Goal: Task Accomplishment & Management: Use online tool/utility

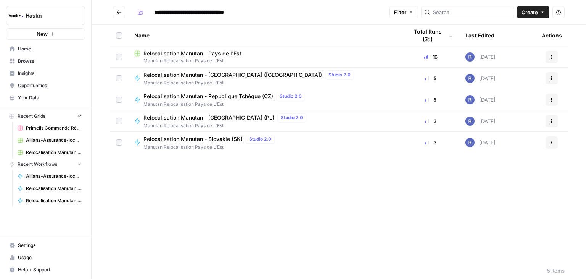
click at [121, 9] on button "Go back" at bounding box center [119, 12] width 12 height 12
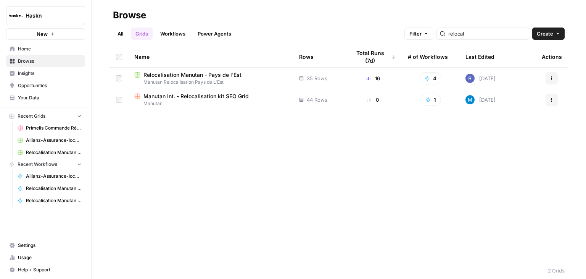
click at [39, 50] on span "Home" at bounding box center [50, 48] width 64 height 7
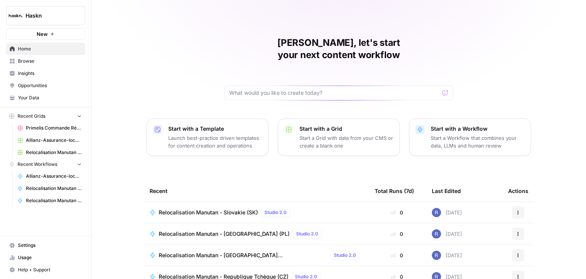
click at [43, 68] on link "Insights" at bounding box center [45, 73] width 79 height 12
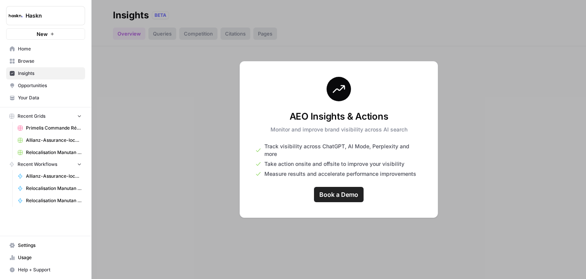
click at [34, 64] on link "Browse" at bounding box center [45, 61] width 79 height 12
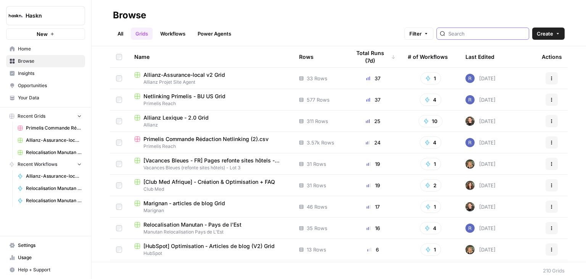
click at [475, 34] on input "search" at bounding box center [486, 34] width 77 height 8
click at [184, 74] on span "Allianz-Assurance-local v2 Grid" at bounding box center [184, 75] width 82 height 8
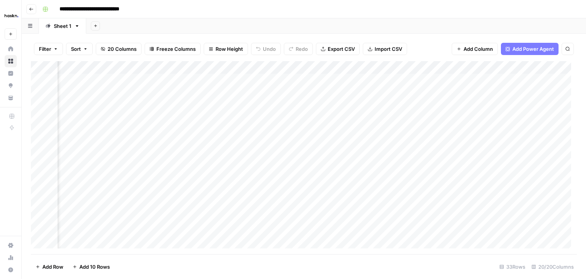
scroll to position [0, 755]
click at [375, 68] on div "Add Column" at bounding box center [304, 157] width 546 height 193
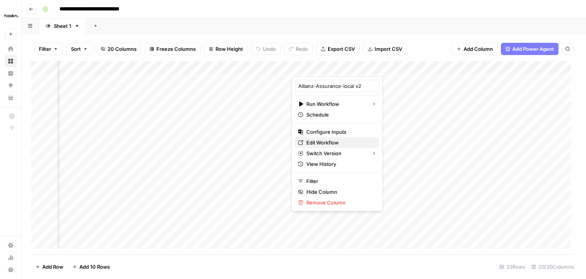
click at [329, 141] on span "Edit Workflow" at bounding box center [339, 143] width 67 height 8
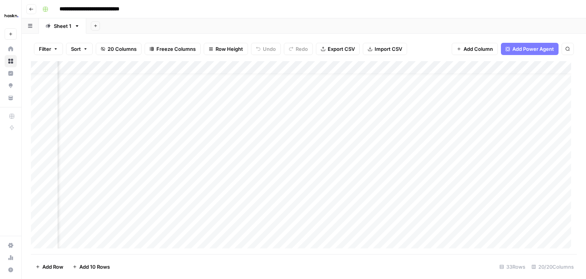
scroll to position [11, 804]
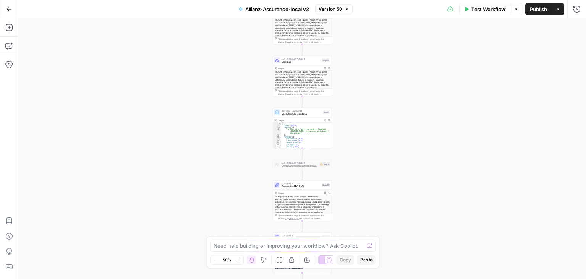
click at [372, 53] on div "Workflow Set Inputs Inputs Google Search Perform Google Search Step 26 Output E…" at bounding box center [302, 148] width 568 height 260
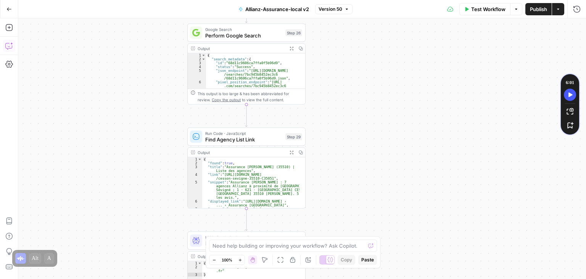
click at [8, 50] on button "Copilot" at bounding box center [9, 46] width 12 height 12
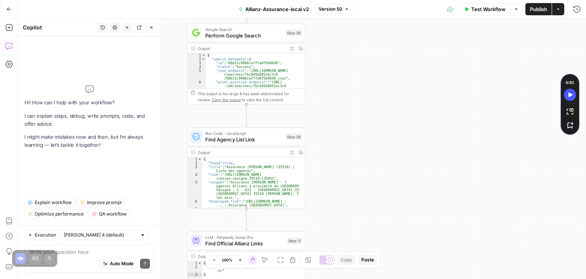
click at [78, 251] on textarea at bounding box center [89, 252] width 121 height 8
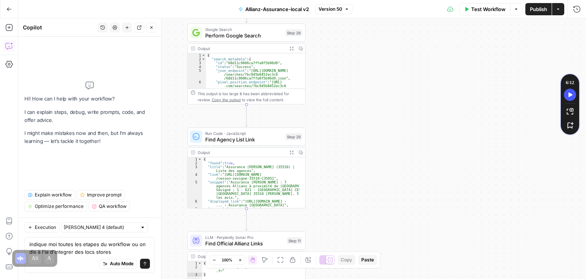
type textarea "indique moi toutes les etapes du workflow ou on dis à l'ia d'integrer des locs …"
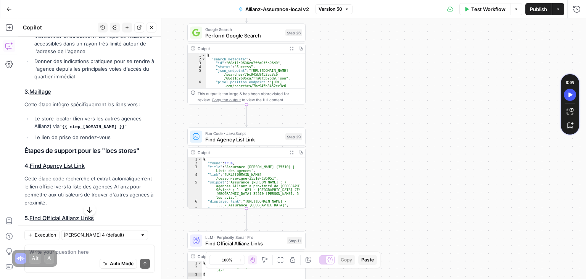
scroll to position [308, 0]
drag, startPoint x: 42, startPoint y: 124, endPoint x: 69, endPoint y: 126, distance: 27.1
click at [69, 126] on li "Le store locator (lien vers les autres agences Allianz) via {{ step_[DOMAIN_NAM…" at bounding box center [93, 122] width 122 height 16
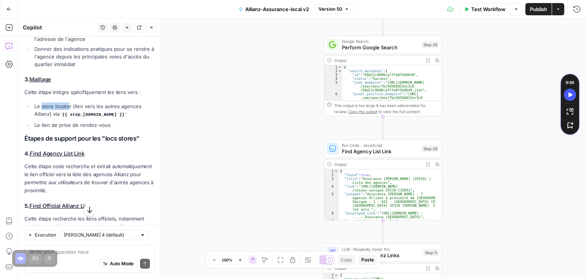
scroll to position [318, 0]
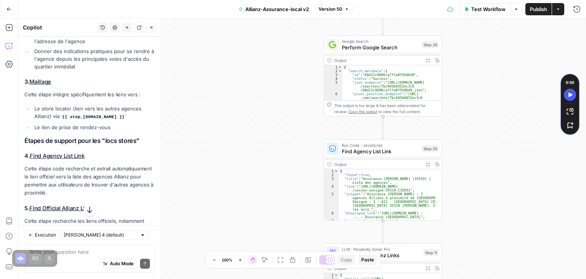
click at [74, 255] on div "Auto Mode Send" at bounding box center [89, 263] width 121 height 17
type textarea "je parle justement uniquement du store locator"
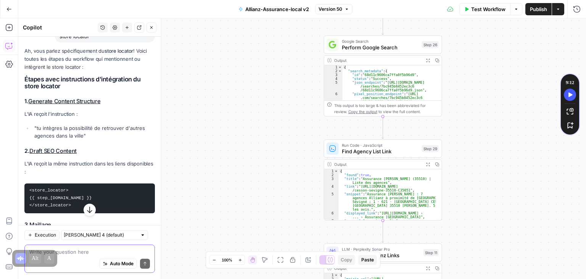
scroll to position [576, 0]
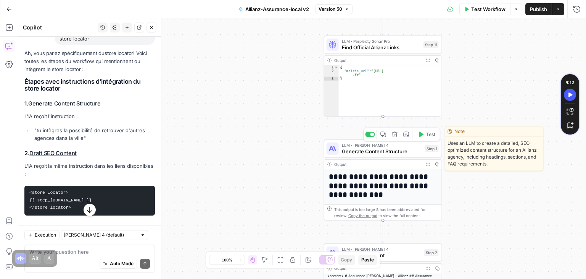
click at [353, 153] on span "Generate Content Structure" at bounding box center [382, 151] width 80 height 8
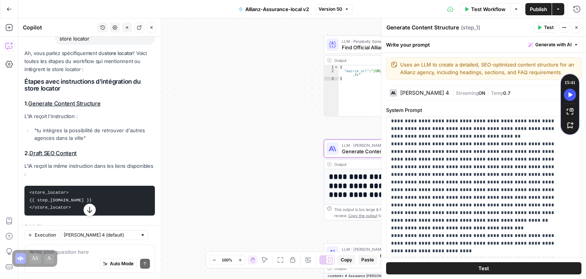
scroll to position [153, 0]
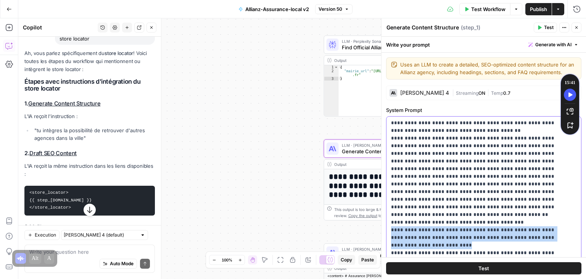
drag, startPoint x: 563, startPoint y: 214, endPoint x: 391, endPoint y: 208, distance: 171.8
click at [391, 208] on p "**********" at bounding box center [478, 195] width 174 height 458
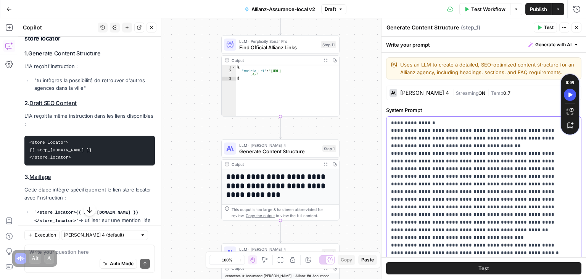
scroll to position [651, 0]
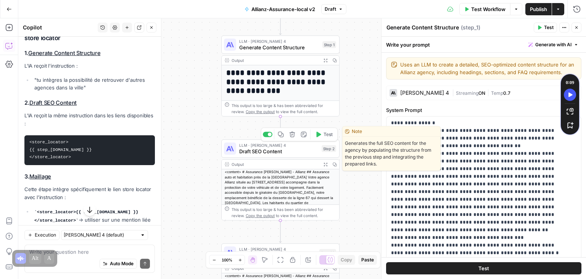
click at [247, 150] on span "Draft SEO Content" at bounding box center [278, 151] width 79 height 8
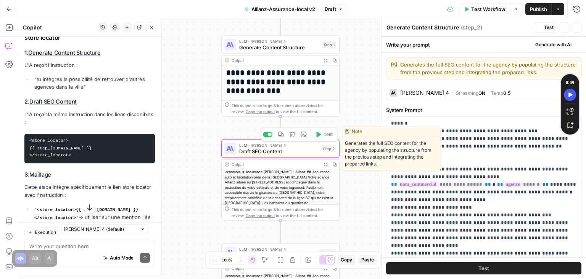
type textarea "Draft SEO Content"
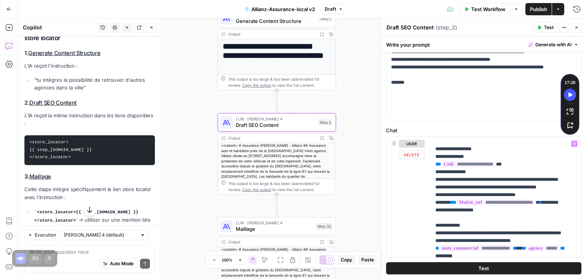
scroll to position [216, 0]
drag, startPoint x: 434, startPoint y: 163, endPoint x: 481, endPoint y: 175, distance: 48.4
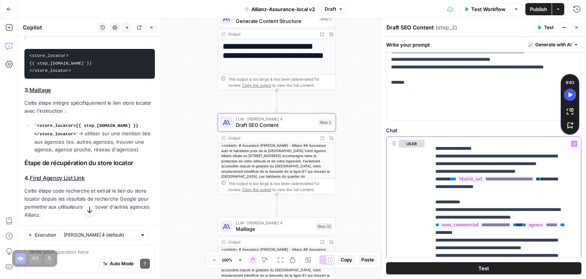
scroll to position [739, 0]
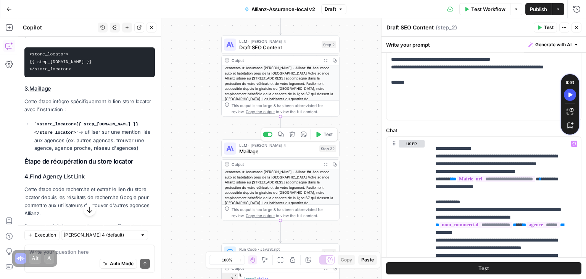
click at [248, 151] on span "Maillage" at bounding box center [277, 151] width 77 height 8
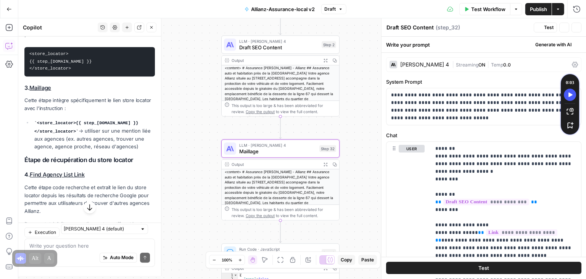
type textarea "Maillage"
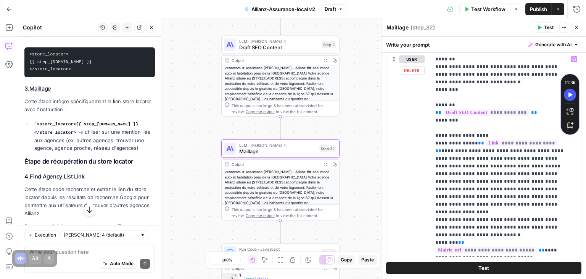
scroll to position [89, 0]
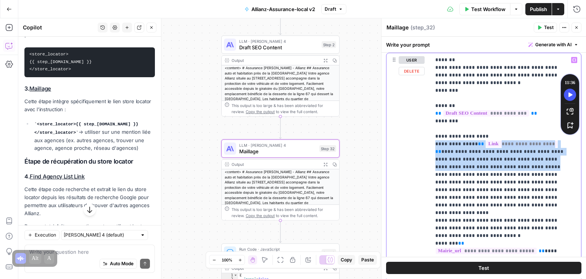
drag, startPoint x: 434, startPoint y: 143, endPoint x: 519, endPoint y: 166, distance: 88.7
click at [519, 166] on div "**********" at bounding box center [503, 208] width 145 height 311
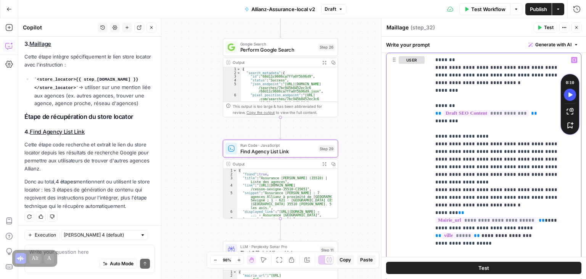
scroll to position [793, 0]
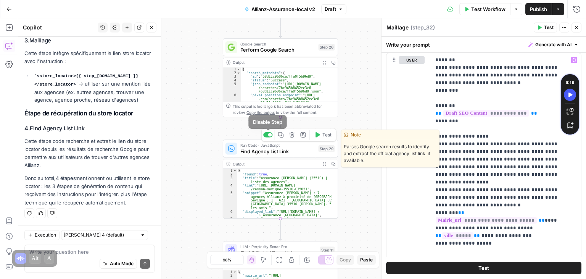
click at [270, 135] on div at bounding box center [270, 135] width 4 height 4
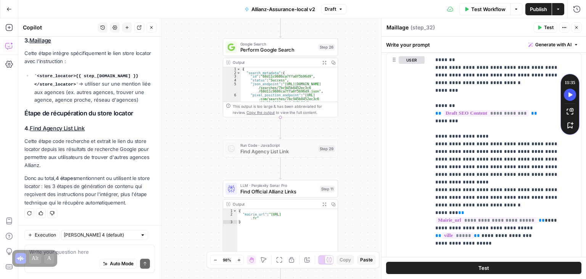
click at [69, 255] on div "Auto Mode Send" at bounding box center [89, 263] width 121 height 17
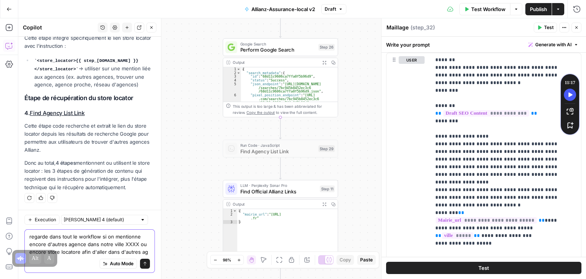
scroll to position [815, 0]
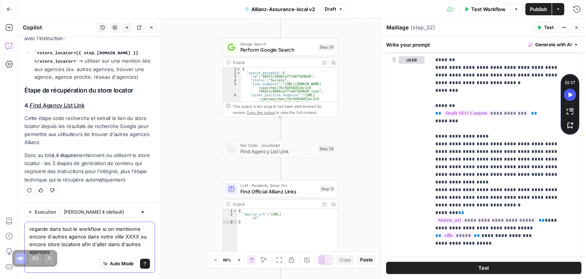
type textarea "regarde dans tout le workflow si on mentionne encore d'autres agence dans notre…"
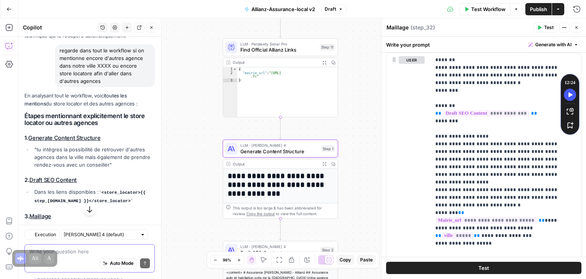
scroll to position [978, 0]
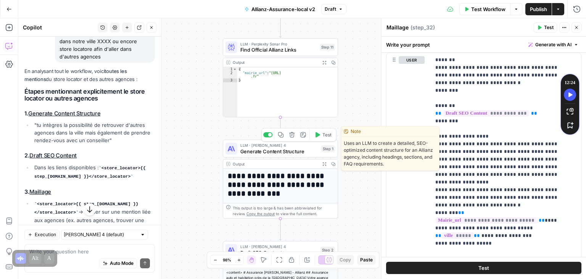
click at [254, 149] on span "Generate Content Structure" at bounding box center [279, 151] width 78 height 8
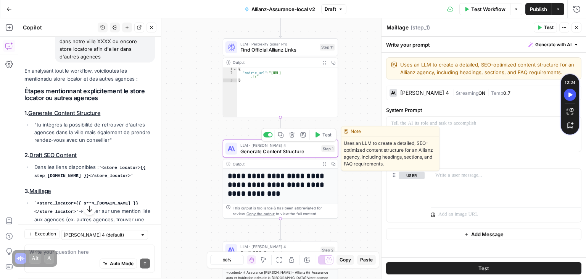
type textarea "Generate Content Structure"
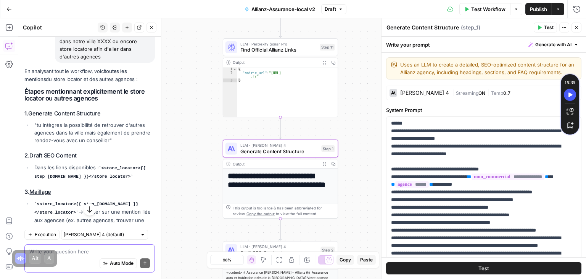
click at [74, 254] on textarea at bounding box center [89, 252] width 121 height 8
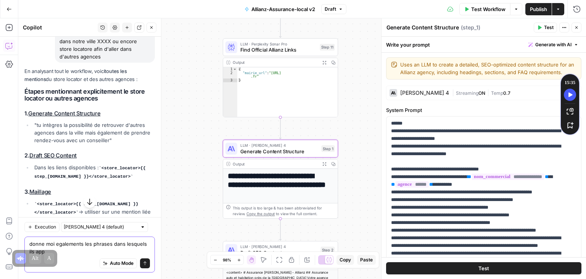
type textarea "donne moi egalements les phrases dans lesquels ils app"
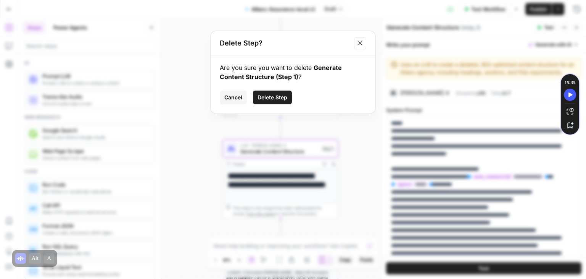
click at [225, 95] on span "Cancel" at bounding box center [233, 97] width 18 height 8
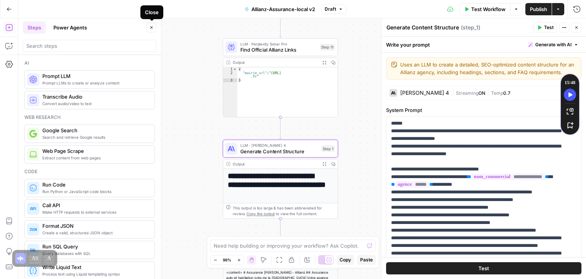
click at [151, 27] on icon "button" at bounding box center [151, 27] width 3 height 3
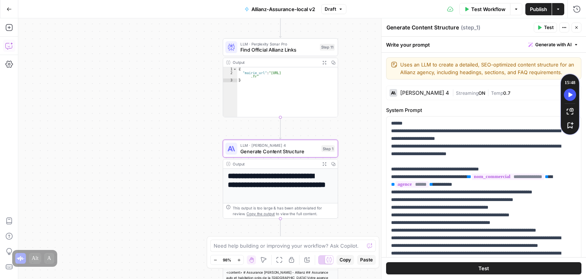
click at [9, 45] on icon "button" at bounding box center [9, 46] width 8 height 8
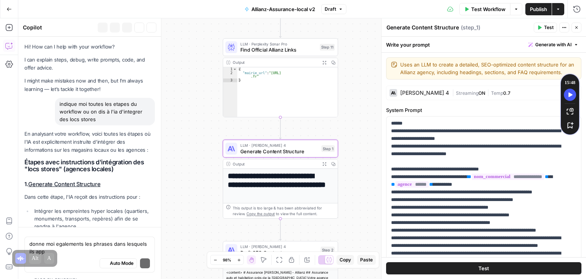
scroll to position [1203, 0]
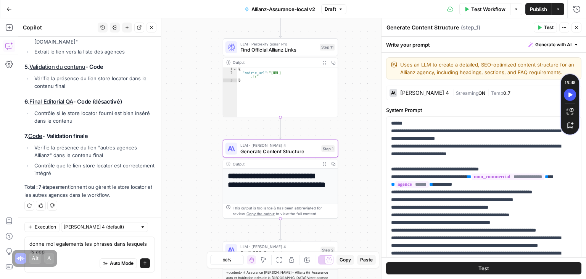
click at [81, 255] on div "Auto Mode Send" at bounding box center [89, 263] width 121 height 17
click at [66, 258] on div "Auto Mode Send" at bounding box center [89, 263] width 121 height 17
click at [69, 254] on textarea "donne moi egalements les phrases dans lesquels ils app" at bounding box center [89, 247] width 121 height 15
type textarea "donne moi egalements les phrases dans lesquels ils apparaisent afin de me retro…"
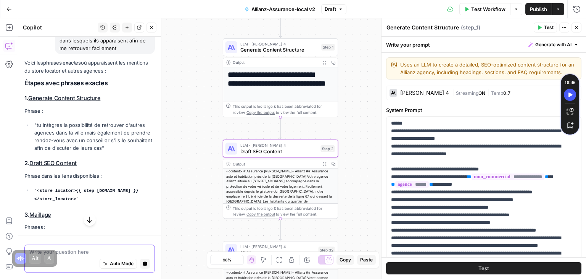
scroll to position [1350, 0]
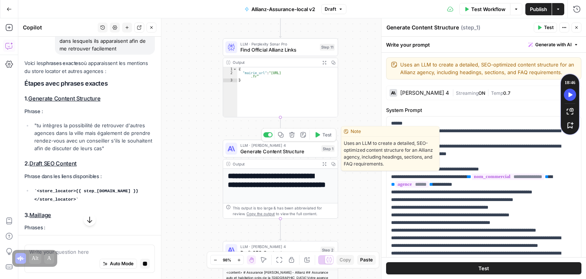
click at [249, 151] on span "Generate Content Structure" at bounding box center [279, 151] width 78 height 8
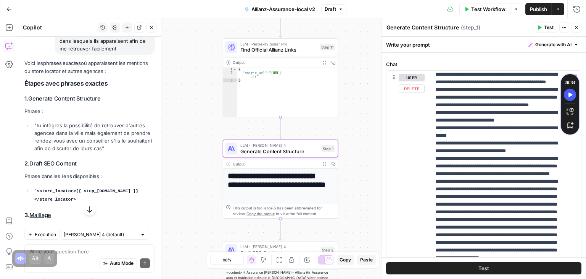
scroll to position [278, 0]
drag, startPoint x: 493, startPoint y: 160, endPoint x: 434, endPoint y: 134, distance: 64.8
click at [434, 134] on div "**********" at bounding box center [503, 226] width 145 height 311
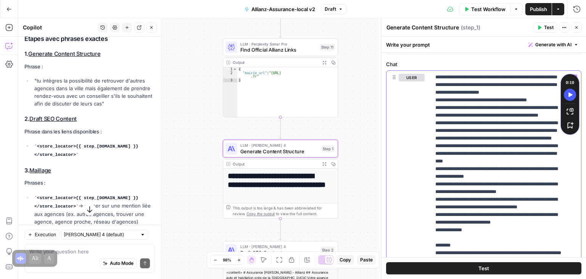
scroll to position [1447, 0]
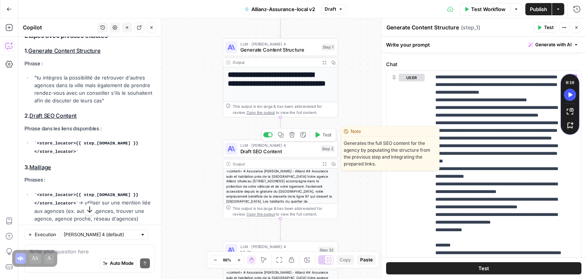
click at [255, 150] on span "Draft SEO Content" at bounding box center [278, 151] width 77 height 8
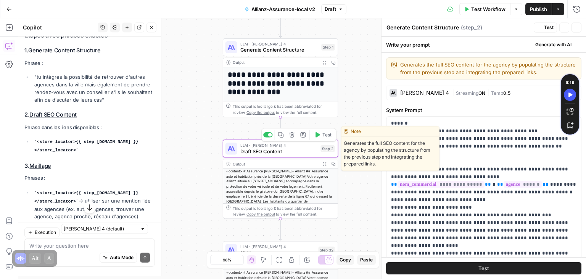
type textarea "Draft SEO Content"
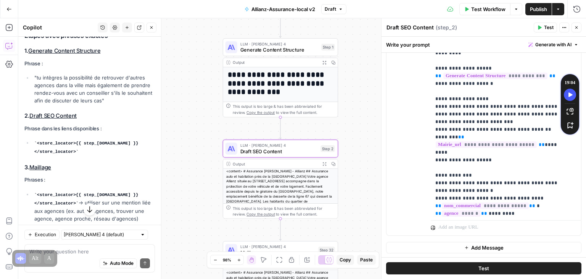
scroll to position [0, 0]
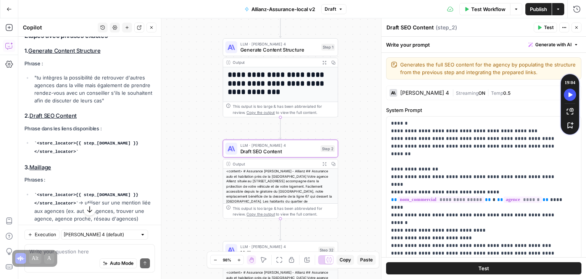
type input "store"
type input "s"
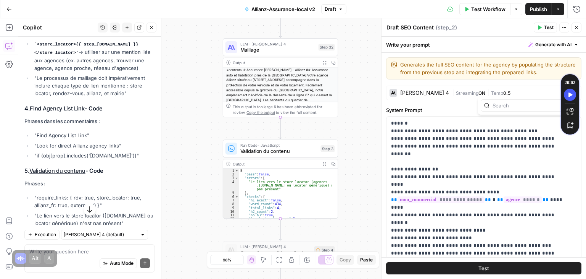
scroll to position [1779, 0]
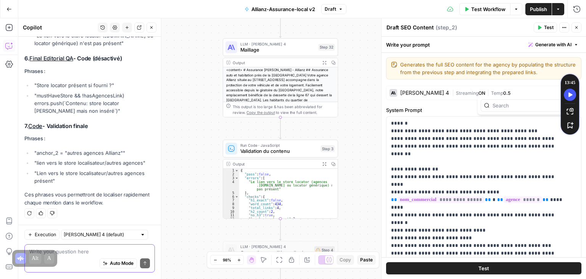
click at [73, 253] on textarea at bounding box center [89, 252] width 121 height 8
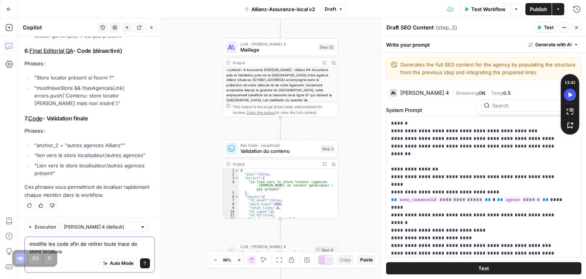
type textarea "modifie les code afin de retirer toute trace de store locatore"
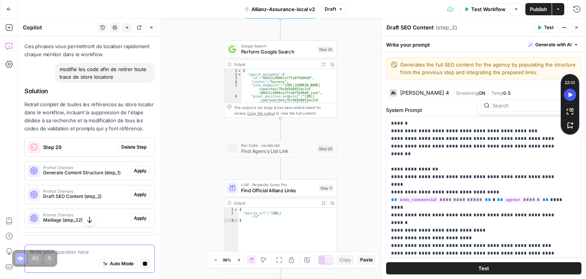
scroll to position [1876, 0]
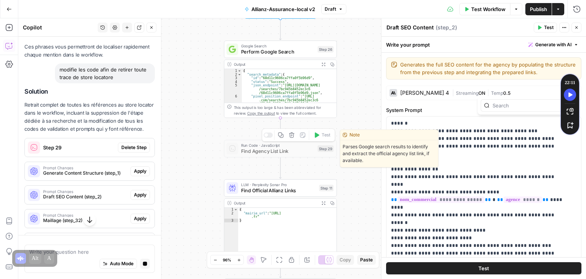
click at [267, 135] on div at bounding box center [266, 135] width 4 height 4
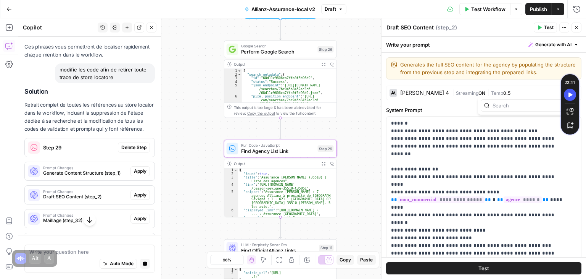
click at [131, 151] on span "Delete Step" at bounding box center [133, 147] width 25 height 7
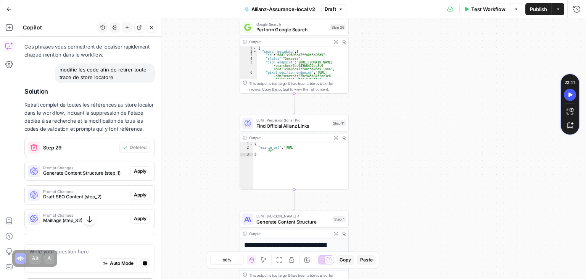
scroll to position [1942, 0]
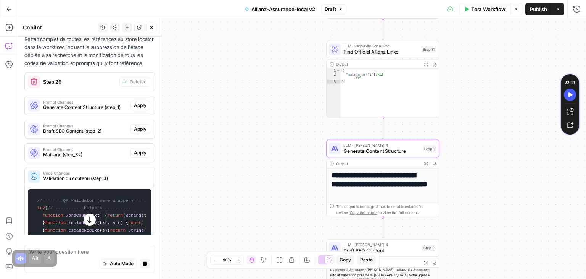
click at [79, 111] on span "Generate Content Structure (step_1)" at bounding box center [85, 107] width 84 height 7
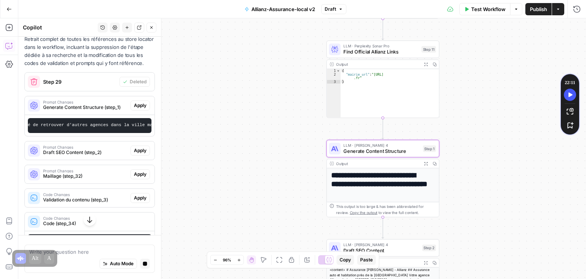
scroll to position [0, 496]
click at [134, 109] on span "Apply" at bounding box center [140, 105] width 13 height 7
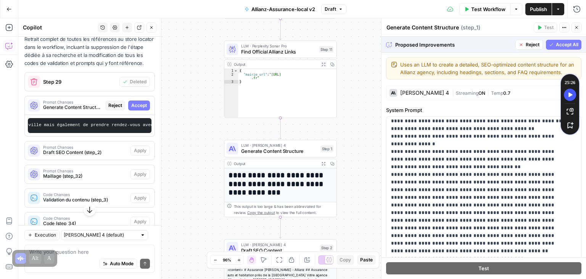
scroll to position [138, 0]
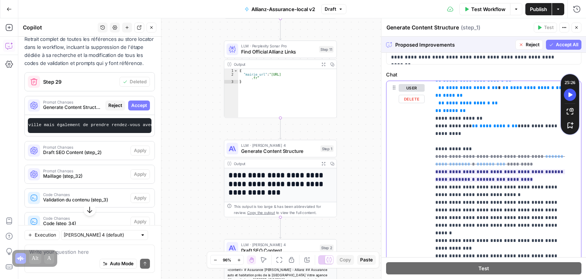
drag, startPoint x: 540, startPoint y: 172, endPoint x: 434, endPoint y: 166, distance: 106.3
click at [434, 166] on div "**********" at bounding box center [503, 236] width 145 height 311
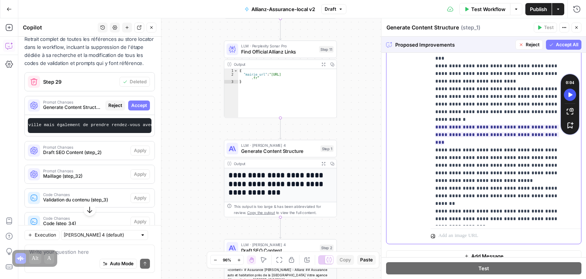
scroll to position [538, 0]
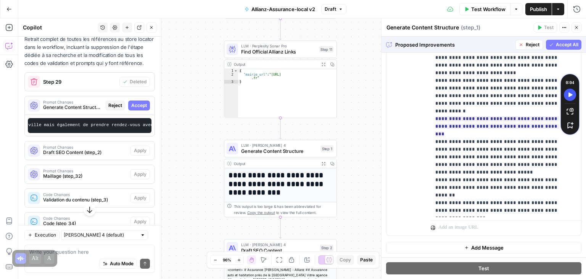
click at [558, 42] on span "Accept All" at bounding box center [567, 44] width 23 height 7
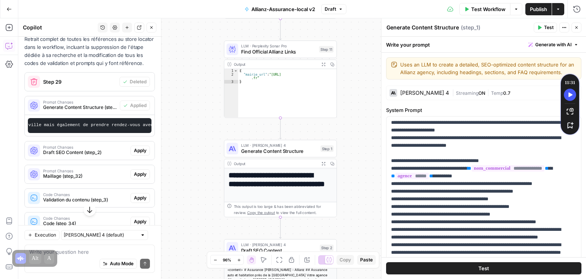
scroll to position [9, 0]
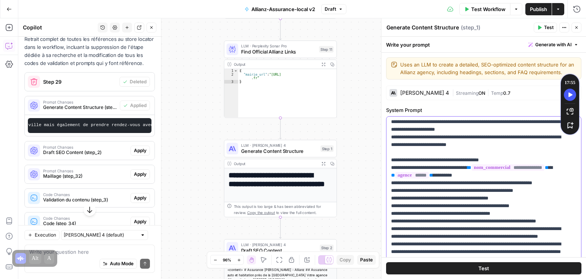
drag, startPoint x: 389, startPoint y: 168, endPoint x: 561, endPoint y: 176, distance: 171.5
click at [561, 176] on div "**********" at bounding box center [481, 271] width 189 height 311
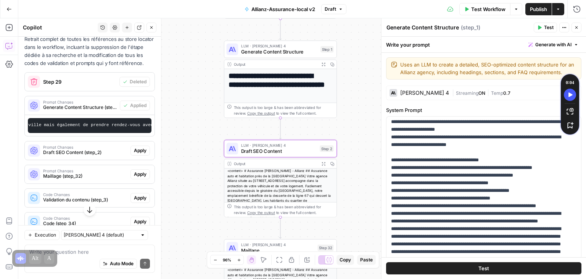
click at [81, 156] on span "Draft SEO Content (step_2)" at bounding box center [85, 152] width 84 height 7
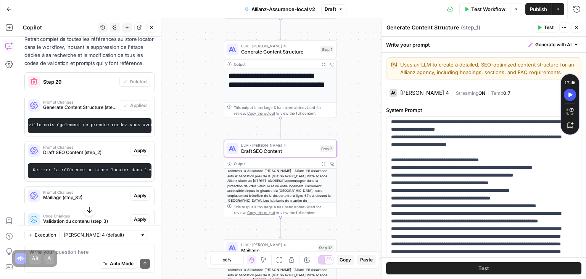
click at [134, 154] on span "Apply" at bounding box center [140, 150] width 13 height 7
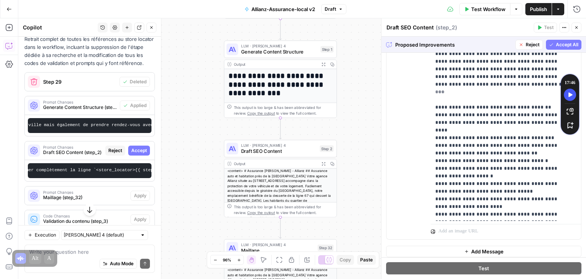
scroll to position [538, 0]
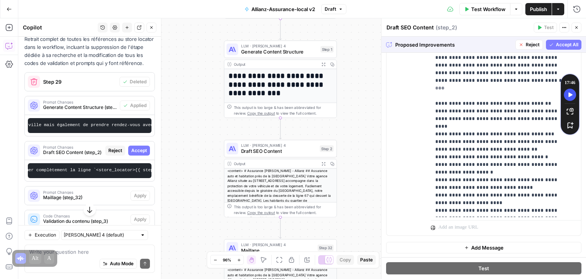
click at [564, 43] on span "Accept All" at bounding box center [567, 44] width 23 height 7
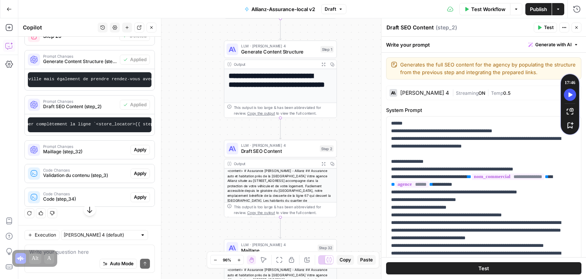
scroll to position [2069, 0]
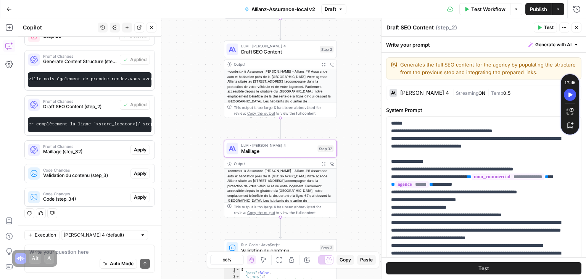
click at [134, 150] on span "Apply" at bounding box center [140, 149] width 13 height 7
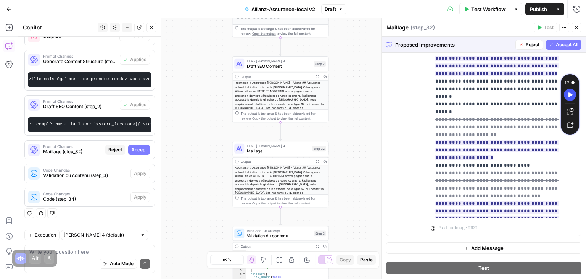
scroll to position [236, 0]
click at [564, 44] on span "Accept All" at bounding box center [567, 44] width 23 height 7
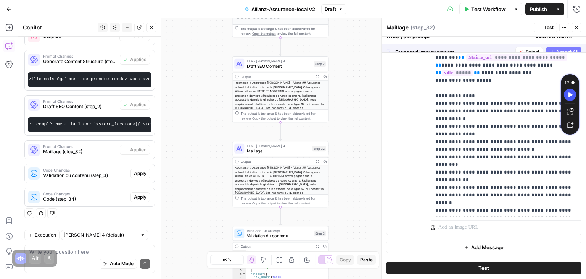
scroll to position [0, 0]
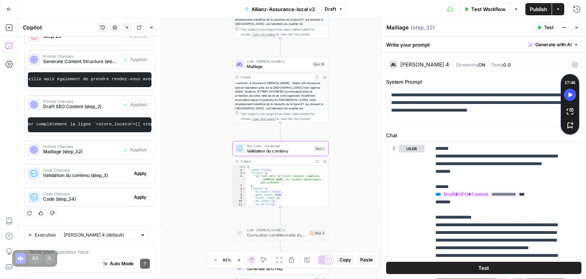
click at [137, 174] on span "Apply" at bounding box center [140, 173] width 13 height 7
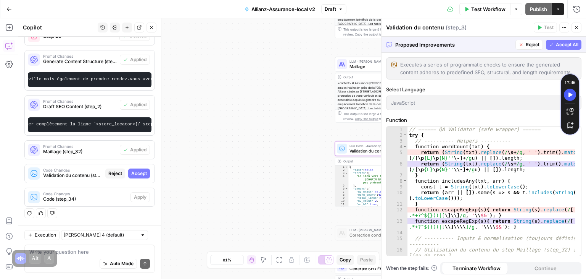
scroll to position [2008, 0]
click at [137, 174] on span "Accept" at bounding box center [139, 173] width 16 height 7
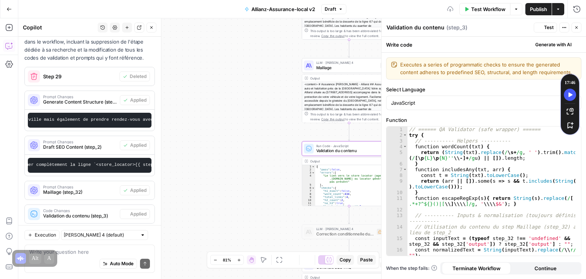
scroll to position [2069, 0]
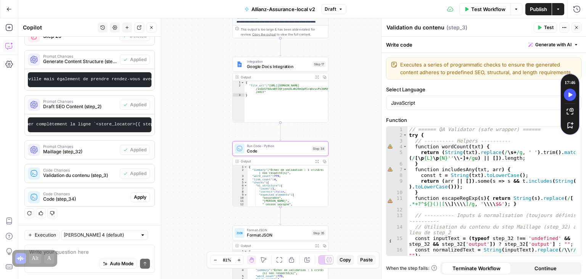
click at [137, 196] on span "Apply" at bounding box center [140, 196] width 13 height 7
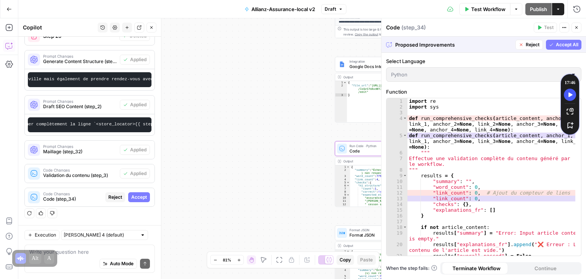
scroll to position [2008, 0]
click at [137, 198] on span "Accept" at bounding box center [139, 196] width 16 height 7
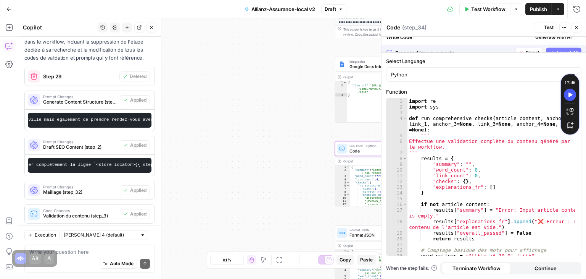
scroll to position [2069, 0]
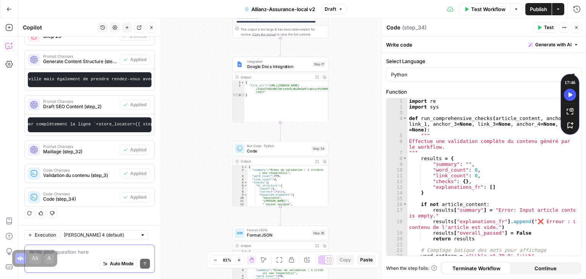
click at [74, 251] on textarea at bounding box center [89, 252] width 121 height 8
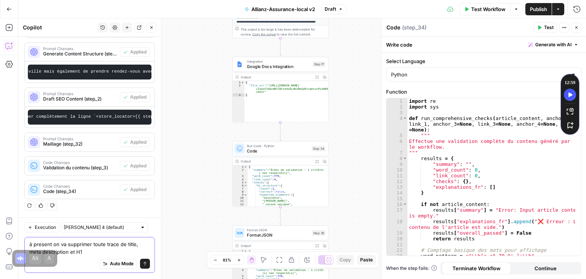
scroll to position [2092, 0]
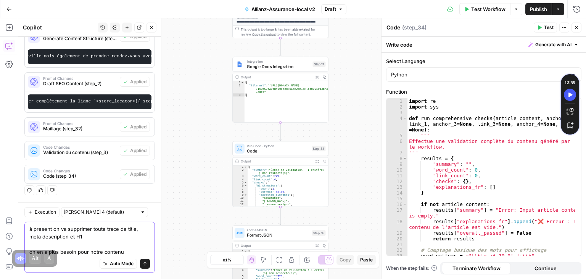
type textarea "à present on va supprimer toute trace de title, meta description et H1 on en a …"
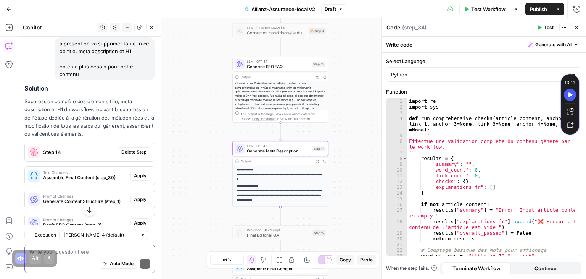
scroll to position [2283, 0]
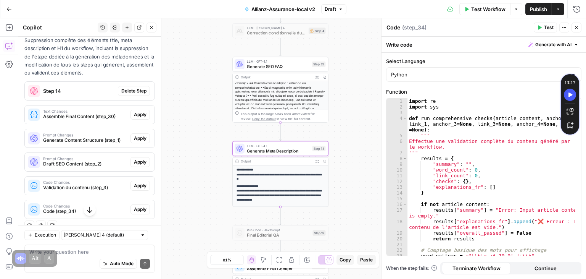
click at [131, 94] on span "Delete Step" at bounding box center [133, 90] width 25 height 7
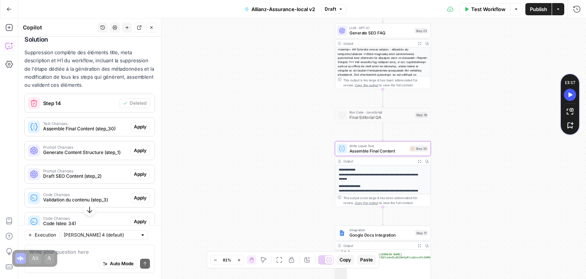
click at [134, 130] on span "Apply" at bounding box center [140, 126] width 13 height 7
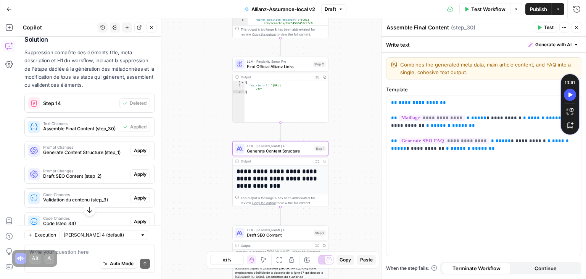
click at [134, 154] on span "Apply" at bounding box center [140, 150] width 13 height 7
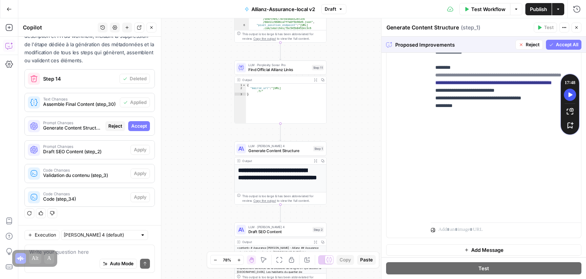
scroll to position [538, 0]
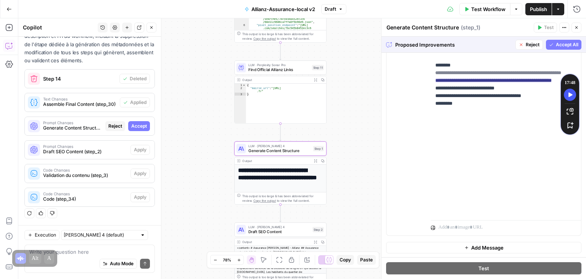
click at [135, 129] on span "Accept" at bounding box center [139, 125] width 16 height 7
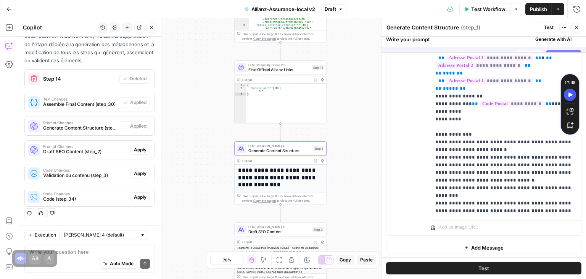
scroll to position [0, 0]
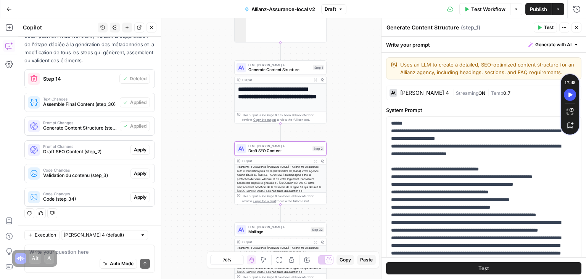
click at [134, 151] on span "Apply" at bounding box center [140, 149] width 13 height 7
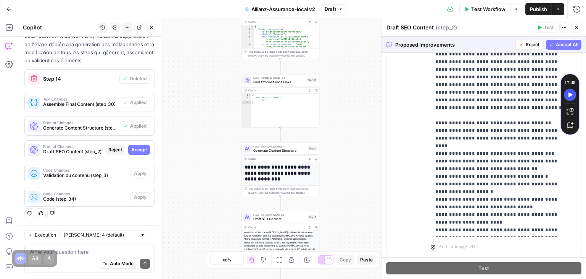
scroll to position [519, 0]
click at [562, 45] on span "Accept All" at bounding box center [567, 44] width 23 height 7
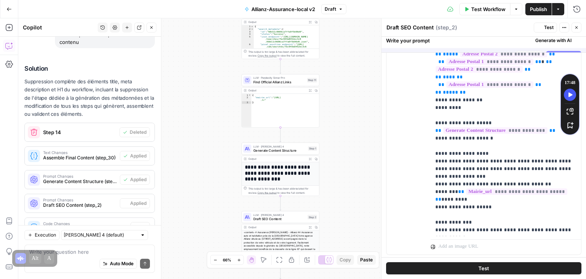
scroll to position [0, 0]
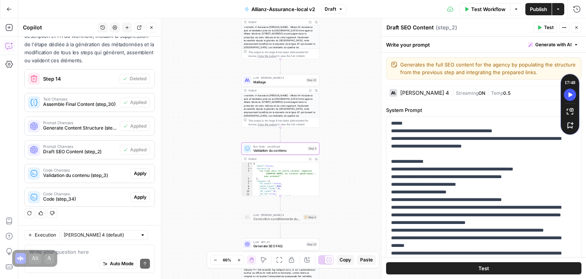
click at [134, 173] on span "Apply" at bounding box center [140, 173] width 13 height 7
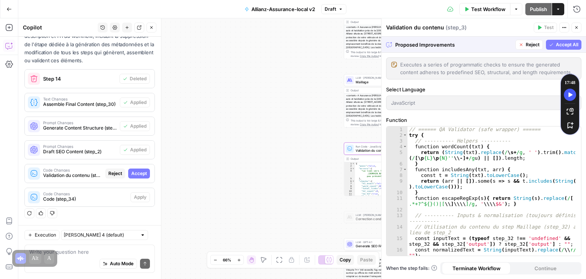
scroll to position [2254, 0]
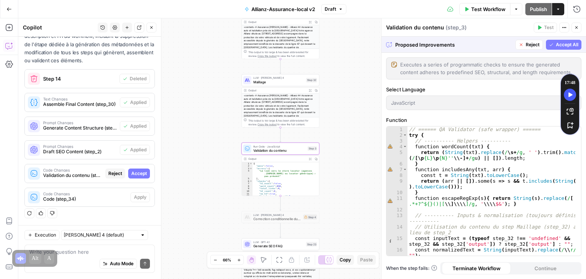
click at [135, 173] on span "Accept" at bounding box center [139, 173] width 16 height 7
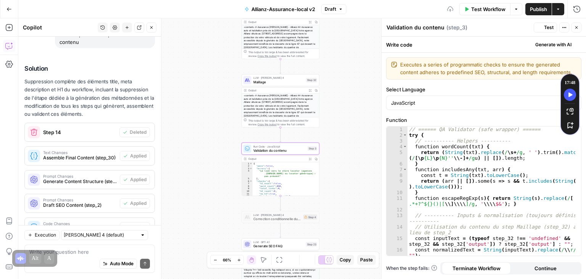
scroll to position [2327, 0]
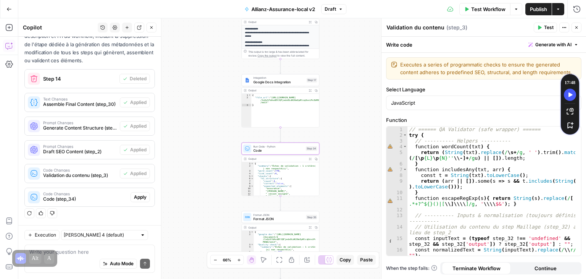
click at [135, 194] on span "Apply" at bounding box center [140, 196] width 13 height 7
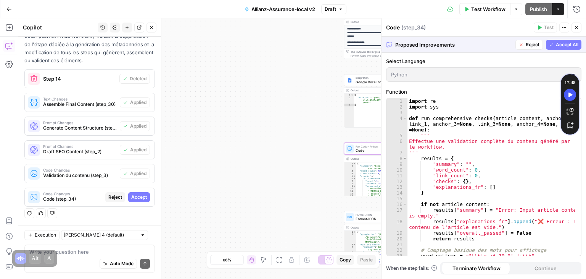
scroll to position [2254, 0]
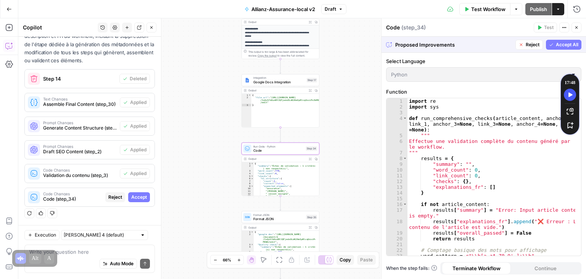
click at [135, 197] on span "Accept" at bounding box center [139, 196] width 16 height 7
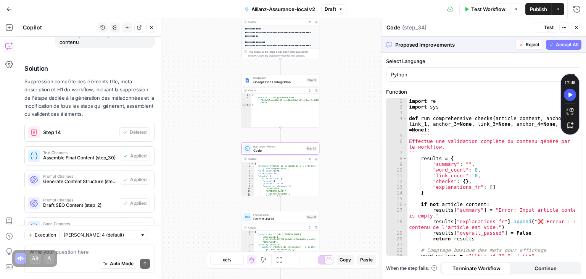
scroll to position [2327, 0]
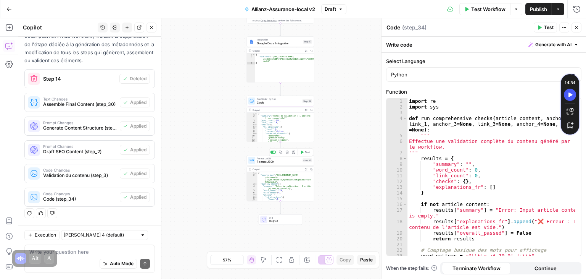
click at [256, 163] on div "Format JSON Format JSON Step 35 Copy step Delete step Add Note Test" at bounding box center [280, 159] width 64 height 7
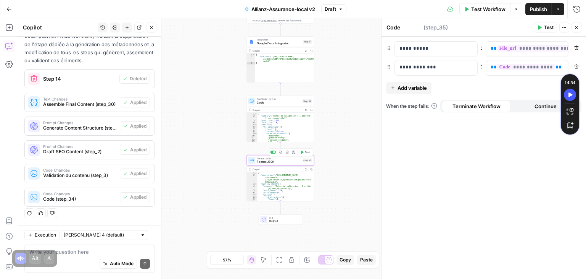
type textarea "Format JSON"
click at [358, 114] on div "**********" at bounding box center [302, 148] width 568 height 260
click at [577, 29] on icon "button" at bounding box center [576, 27] width 5 height 5
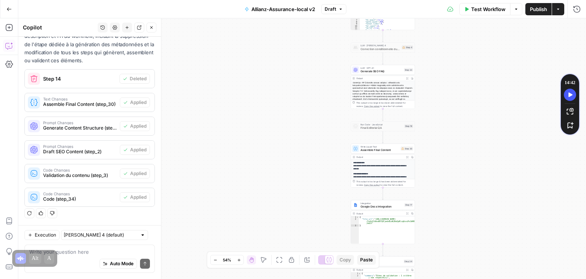
click at [8, 45] on icon "button" at bounding box center [9, 46] width 8 height 8
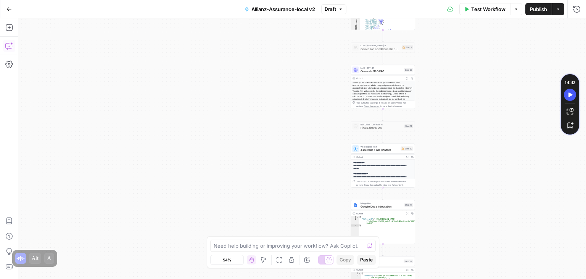
click at [8, 43] on icon "button" at bounding box center [9, 46] width 8 height 8
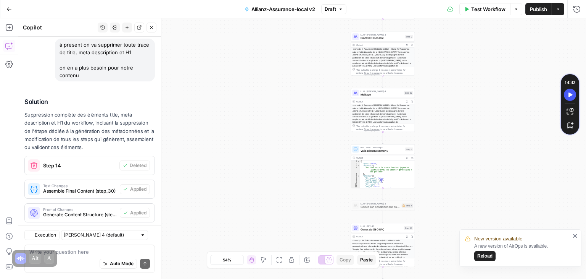
scroll to position [2273, 0]
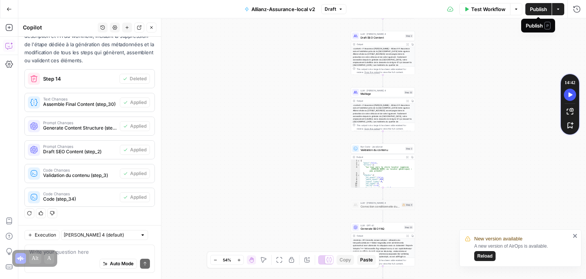
click at [539, 5] on span "Publish" at bounding box center [538, 9] width 17 height 8
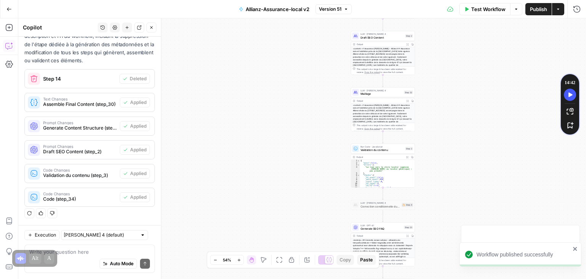
click at [73, 257] on div "Auto Mode Send" at bounding box center [89, 263] width 121 height 17
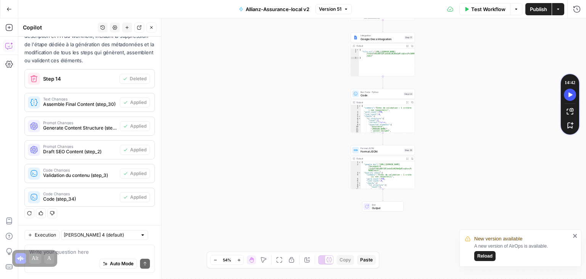
click at [280, 179] on div "**********" at bounding box center [302, 148] width 568 height 260
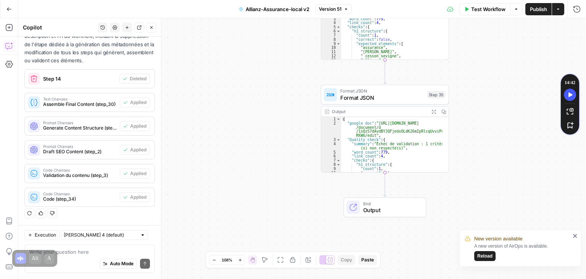
drag, startPoint x: 287, startPoint y: 168, endPoint x: 186, endPoint y: 141, distance: 104.1
click at [186, 141] on div "**********" at bounding box center [302, 148] width 568 height 260
click at [76, 252] on textarea at bounding box center [89, 252] width 121 height 8
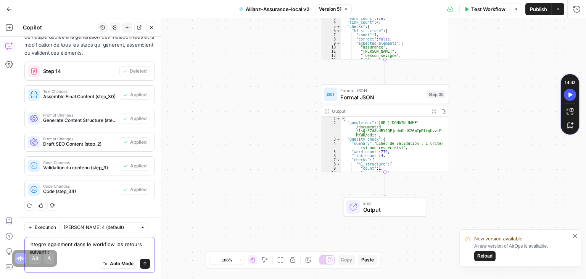
scroll to position [2288, 0]
paste textarea "ne pas parler de ‘conseiller’ dans le contenu mais ‘agent’ et/ou ‘expert’ (Prio…"
type textarea "integre egalement dans le workflow les retours suivant : ne pas parler de ‘cons…"
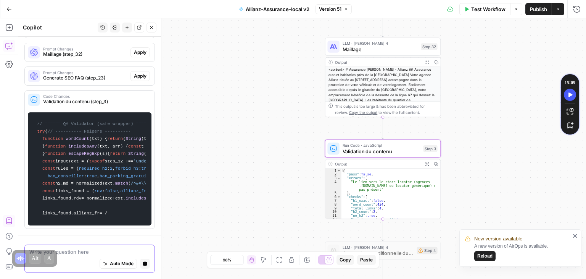
scroll to position [2946, 0]
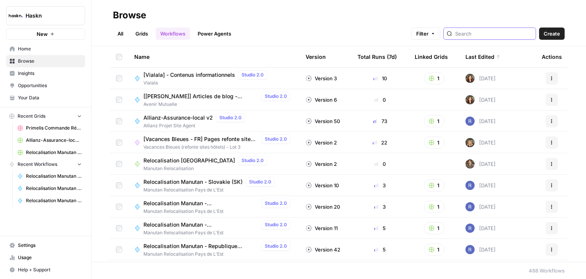
click at [493, 32] on input "search" at bounding box center [493, 34] width 77 height 8
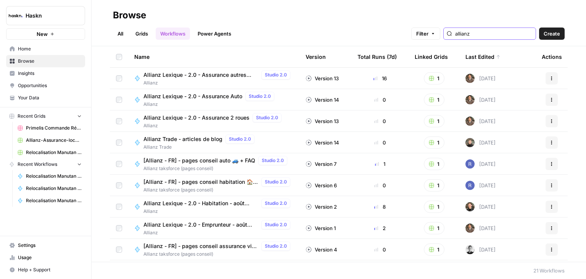
type input "allianz"
click at [227, 77] on span "Allianz Lexique - 2.0 - Assurance autres véhicules" at bounding box center [200, 75] width 115 height 8
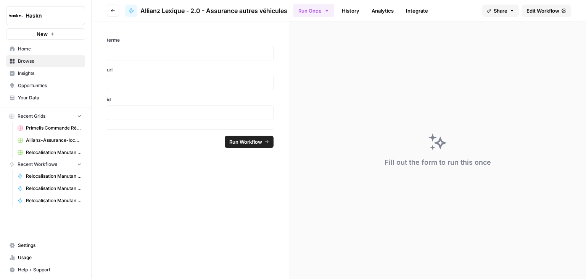
click at [531, 11] on span "Edit Workflow" at bounding box center [543, 11] width 33 height 8
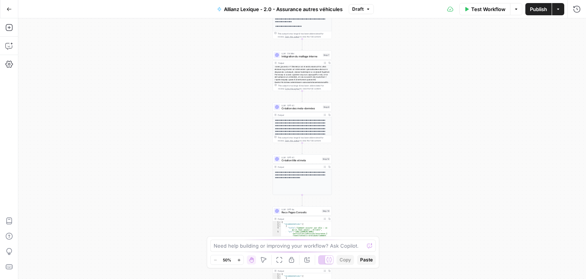
click at [354, 196] on div "Workflow Set Inputs Inputs LLM · Perplexity Sonar Prompt LLM Step 16 Output Exp…" at bounding box center [302, 148] width 568 height 260
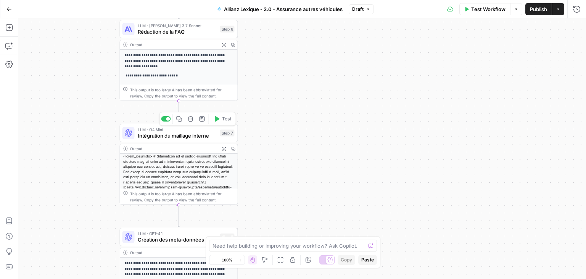
click at [153, 134] on span "Intégration du maillage interne" at bounding box center [177, 136] width 79 height 8
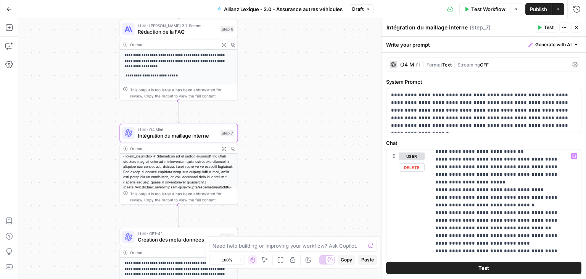
scroll to position [459, 0]
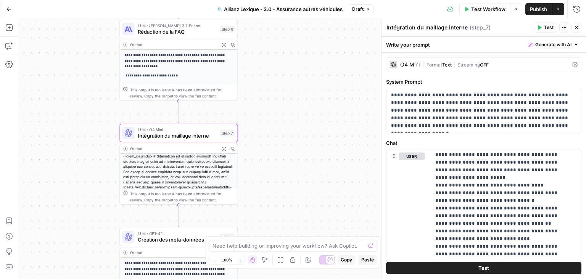
click at [534, 9] on span "Publish" at bounding box center [538, 9] width 17 height 8
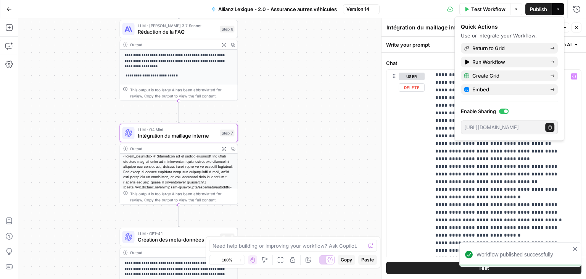
scroll to position [114, 0]
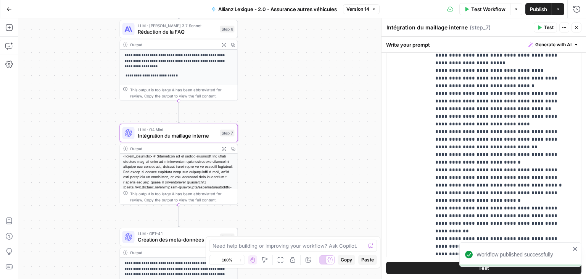
click at [330, 77] on div "Workflow Set Inputs Inputs LLM · Perplexity Sonar Prompt LLM Step 16 Output Exp…" at bounding box center [302, 148] width 568 height 260
click at [578, 29] on icon "button" at bounding box center [576, 27] width 5 height 5
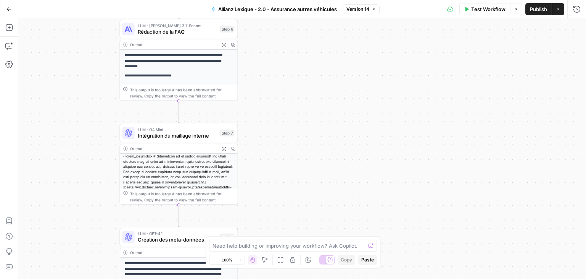
click at [11, 10] on icon "button" at bounding box center [8, 8] width 5 height 5
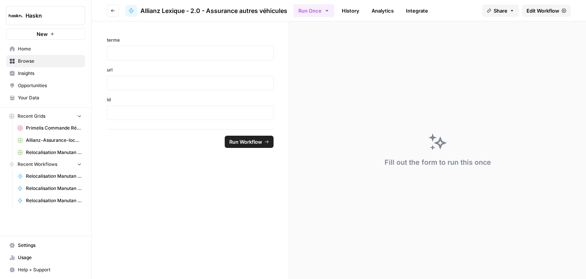
click at [32, 76] on span "Insights" at bounding box center [50, 73] width 64 height 7
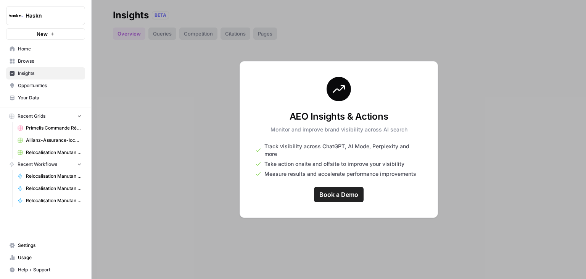
click at [40, 87] on span "Opportunities" at bounding box center [50, 85] width 64 height 7
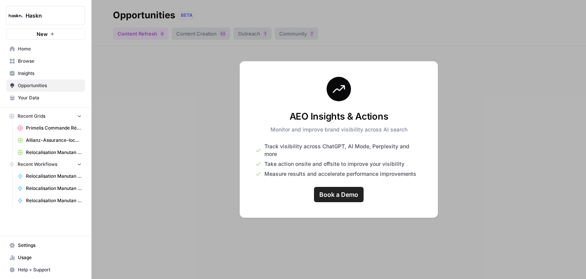
click at [37, 98] on span "Your Data" at bounding box center [50, 97] width 64 height 7
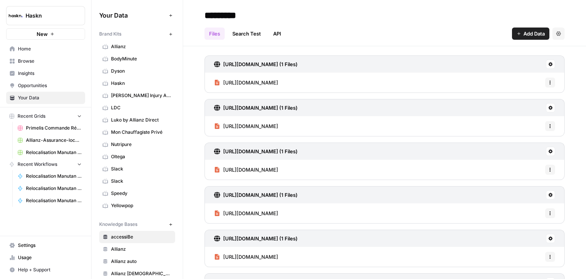
click at [39, 50] on span "Home" at bounding box center [50, 48] width 64 height 7
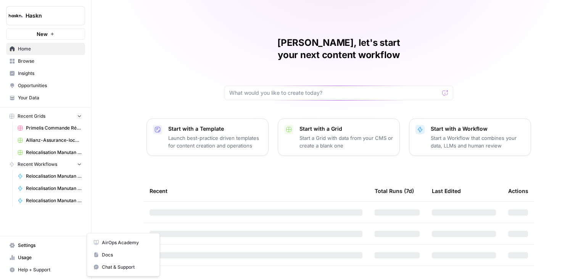
click at [37, 269] on span "Help + Support" at bounding box center [50, 269] width 64 height 7
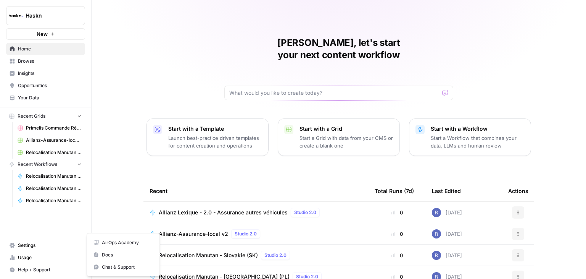
click at [24, 245] on span "Settings" at bounding box center [50, 245] width 64 height 7
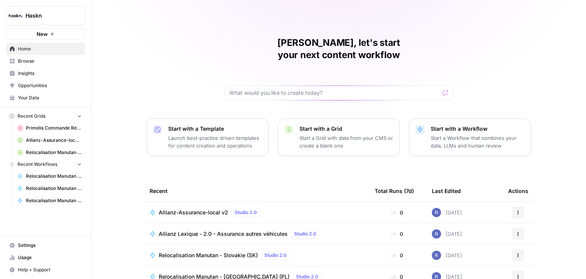
click at [31, 64] on span "Browse" at bounding box center [50, 61] width 64 height 7
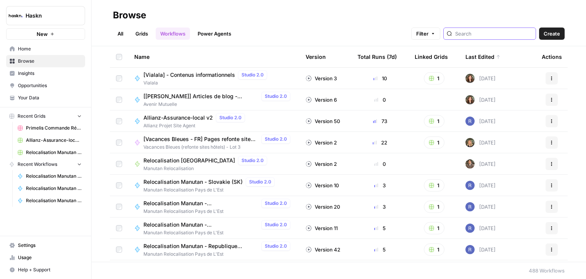
click at [480, 35] on input "search" at bounding box center [493, 34] width 77 height 8
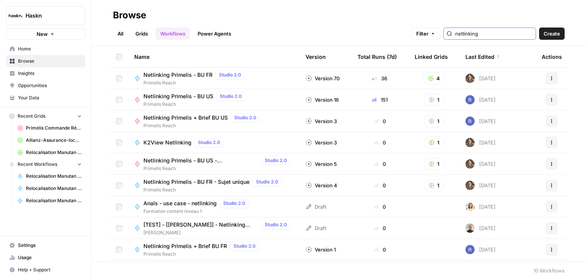
type input "netlinking"
click at [137, 34] on link "Grids" at bounding box center [142, 33] width 22 height 12
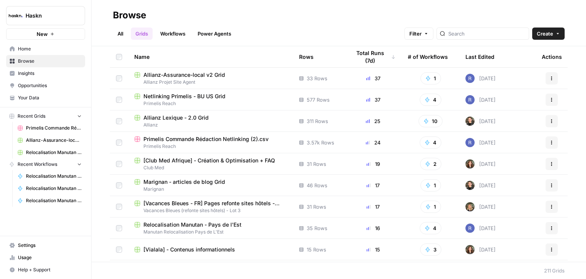
click at [221, 137] on span "Primelis Commande Rédaction Netlinking (2).csv" at bounding box center [205, 139] width 125 height 8
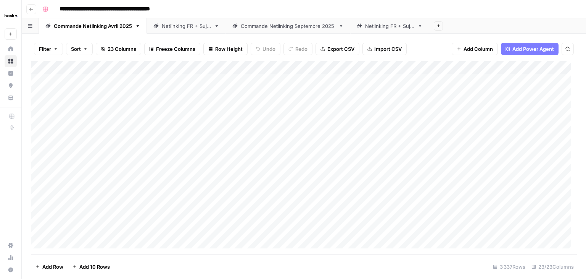
click at [471, 22] on div "Add Sheet" at bounding box center [507, 25] width 157 height 15
click at [139, 28] on icon "button" at bounding box center [137, 25] width 5 height 5
click at [482, 18] on div "Add Sheet" at bounding box center [507, 25] width 157 height 15
click at [417, 67] on div "Add Column" at bounding box center [304, 157] width 546 height 193
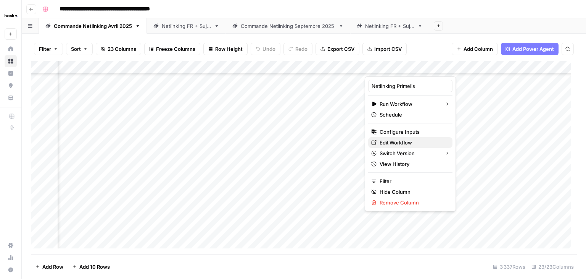
click at [404, 141] on span "Edit Workflow" at bounding box center [413, 143] width 67 height 8
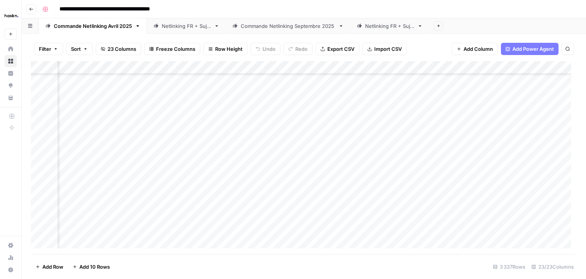
scroll to position [0, 1039]
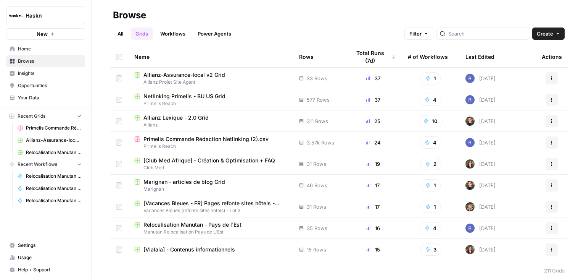
click at [28, 60] on span "Browse" at bounding box center [50, 61] width 64 height 7
click at [31, 49] on span "Home" at bounding box center [50, 48] width 64 height 7
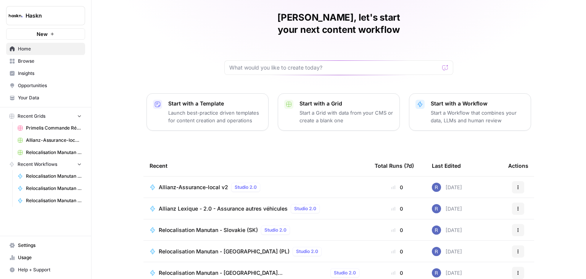
scroll to position [38, 0]
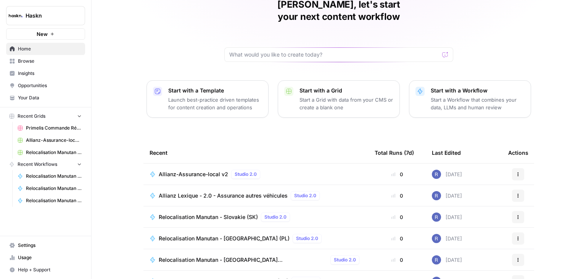
click at [37, 62] on span "Browse" at bounding box center [50, 61] width 64 height 7
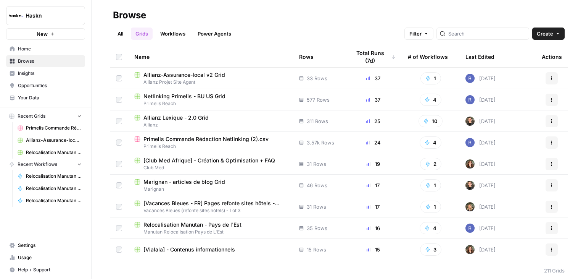
click at [116, 35] on link "All" at bounding box center [120, 33] width 15 height 12
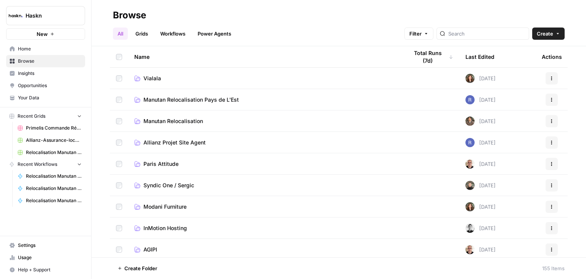
click at [221, 95] on td "Manutan Relocalisation Pays de L'Est" at bounding box center [265, 99] width 274 height 21
click at [171, 100] on span "Manutan Relocalisation Pays de L'Est" at bounding box center [190, 100] width 95 height 8
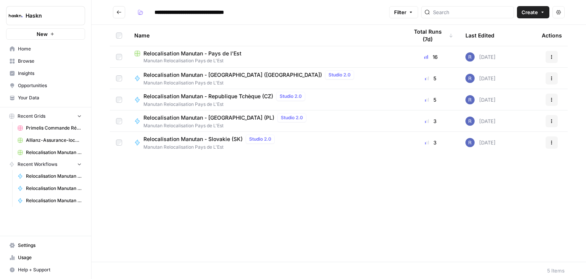
click at [208, 53] on span "Relocalisation Manutan - Pays de l'Est" at bounding box center [192, 54] width 98 height 8
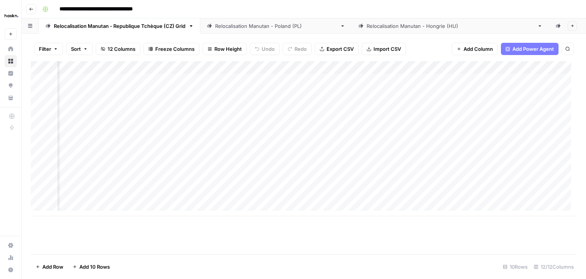
scroll to position [0, 369]
click at [268, 68] on div "Add Column" at bounding box center [304, 138] width 546 height 155
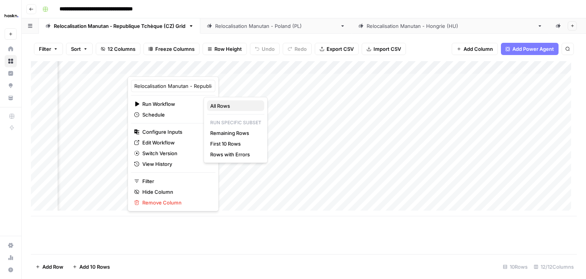
click at [221, 102] on span "All Rows" at bounding box center [234, 106] width 48 height 8
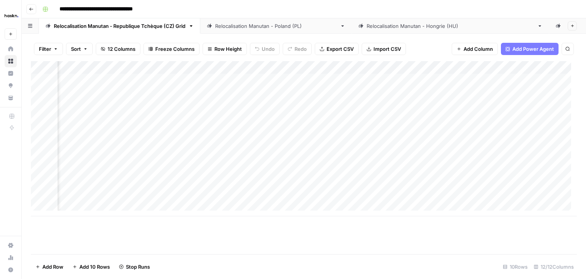
click at [232, 29] on div "Relocalisation Manutan - [GEOGRAPHIC_DATA] (PL)" at bounding box center [276, 26] width 122 height 8
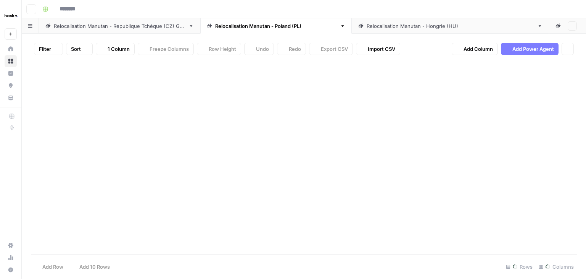
type input "**********"
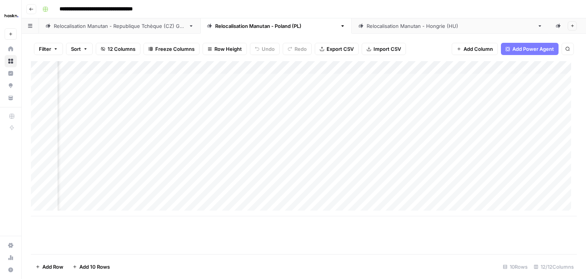
scroll to position [0, 348]
click at [258, 69] on div "Add Column" at bounding box center [304, 138] width 546 height 155
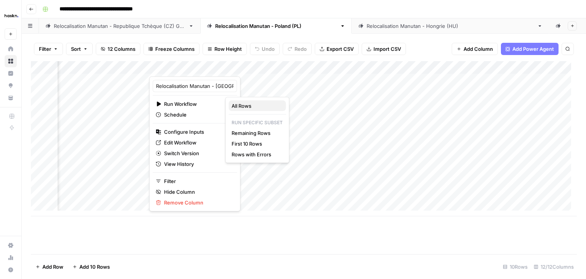
click at [258, 106] on span "All Rows" at bounding box center [256, 106] width 48 height 8
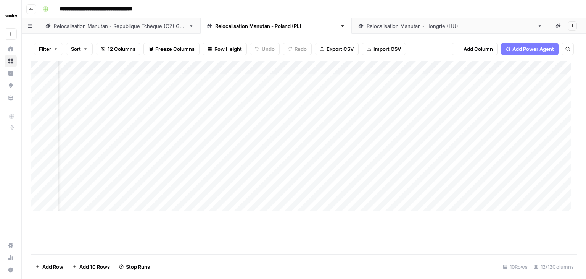
scroll to position [0, 461]
click at [367, 29] on div "Relocalisation Manutan - [GEOGRAPHIC_DATA] ([GEOGRAPHIC_DATA])" at bounding box center [451, 26] width 168 height 8
click at [388, 69] on div "Add Column" at bounding box center [304, 106] width 546 height 90
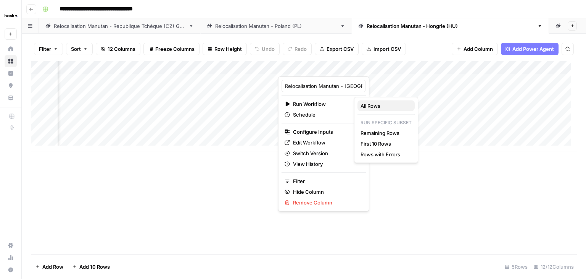
click at [373, 103] on span "All Rows" at bounding box center [385, 106] width 48 height 8
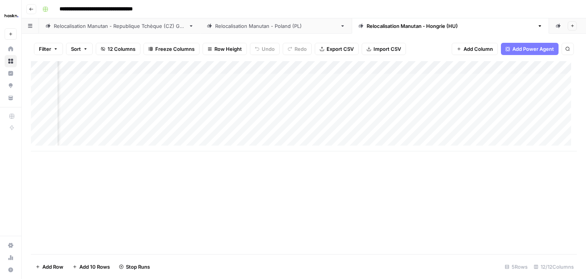
click at [401, 67] on div "Add Column" at bounding box center [304, 138] width 546 height 155
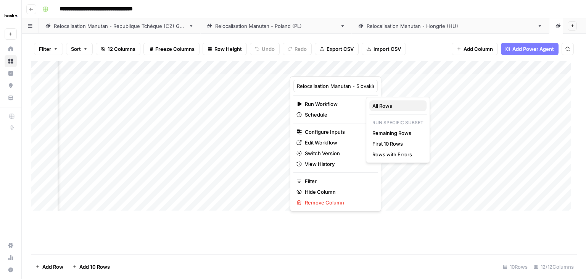
click at [380, 104] on span "All Rows" at bounding box center [396, 106] width 48 height 8
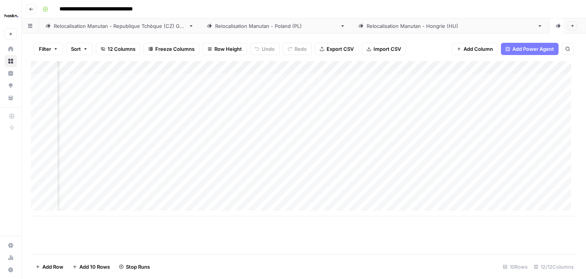
click at [247, 26] on div "Relocalisation Manutan - [GEOGRAPHIC_DATA] (PL)" at bounding box center [276, 26] width 122 height 8
click at [137, 30] on link "Relocalisation Manutan - Republique Tchèque (CZ) Grid" at bounding box center [119, 25] width 161 height 15
click at [242, 29] on div "Relocalisation Manutan - [GEOGRAPHIC_DATA] (PL)" at bounding box center [276, 26] width 122 height 8
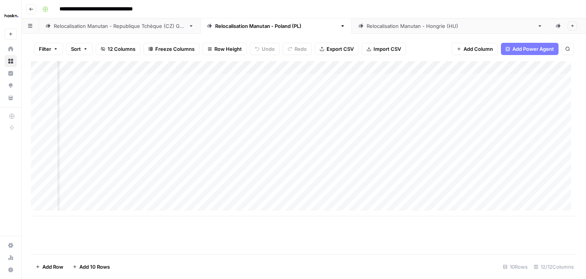
scroll to position [0, 263]
click at [349, 169] on div "Add Column" at bounding box center [304, 138] width 546 height 155
click at [367, 28] on div "Relocalisation Manutan - [GEOGRAPHIC_DATA] ([GEOGRAPHIC_DATA])" at bounding box center [451, 26] width 168 height 8
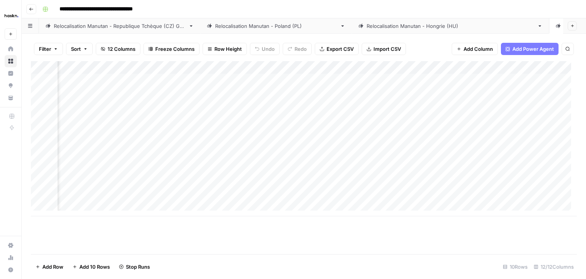
scroll to position [0, 353]
click at [387, 28] on div "Relocalisation Manutan - [GEOGRAPHIC_DATA] ([GEOGRAPHIC_DATA])" at bounding box center [451, 26] width 168 height 8
click at [249, 26] on div "Relocalisation Manutan - [GEOGRAPHIC_DATA] (PL)" at bounding box center [276, 26] width 122 height 8
click at [133, 29] on div "Relocalisation Manutan - Republique Tchèque (CZ) Grid" at bounding box center [120, 26] width 132 height 8
click at [245, 28] on div "Relocalisation Manutan - [GEOGRAPHIC_DATA] (PL)" at bounding box center [276, 26] width 122 height 8
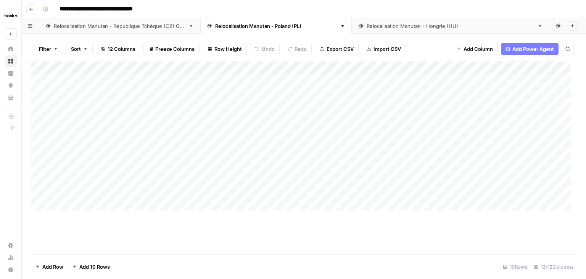
click at [367, 27] on div "Relocalisation Manutan - [GEOGRAPHIC_DATA] ([GEOGRAPHIC_DATA])" at bounding box center [451, 26] width 168 height 8
click at [367, 25] on div "Relocalisation Manutan - [GEOGRAPHIC_DATA] ([GEOGRAPHIC_DATA])" at bounding box center [451, 26] width 168 height 8
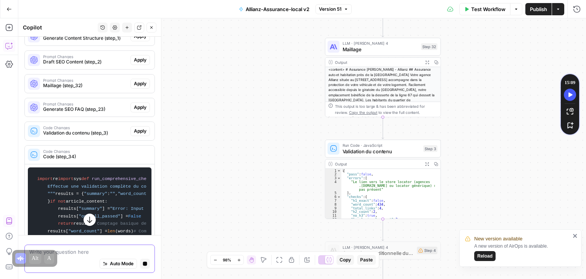
scroll to position [2632, 0]
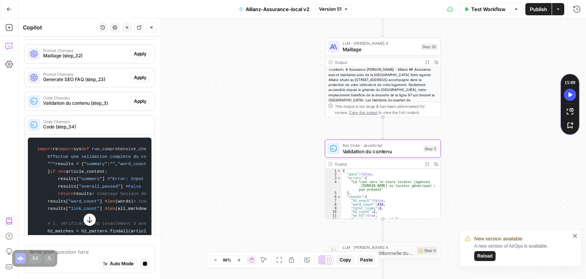
click at [136, 105] on span "Apply" at bounding box center [140, 101] width 13 height 7
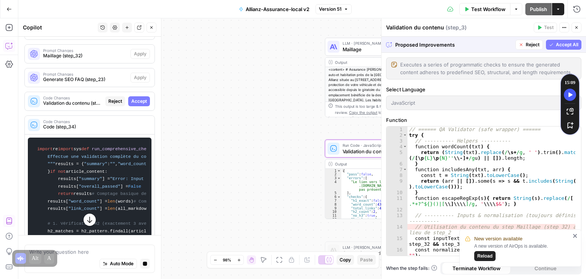
click at [136, 105] on span "Accept" at bounding box center [139, 101] width 16 height 7
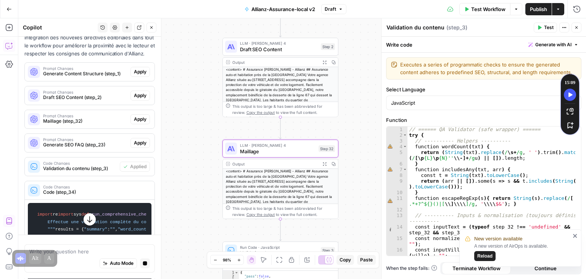
scroll to position [2564, 0]
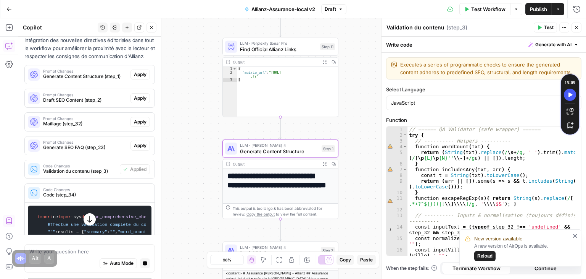
click at [134, 78] on span "Apply" at bounding box center [140, 74] width 13 height 7
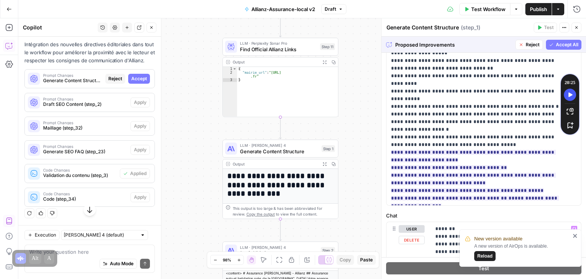
scroll to position [219, 0]
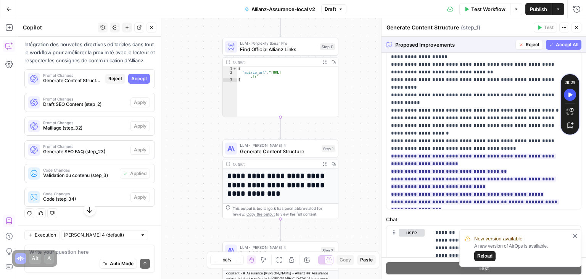
click at [564, 44] on span "Accept All" at bounding box center [567, 44] width 23 height 7
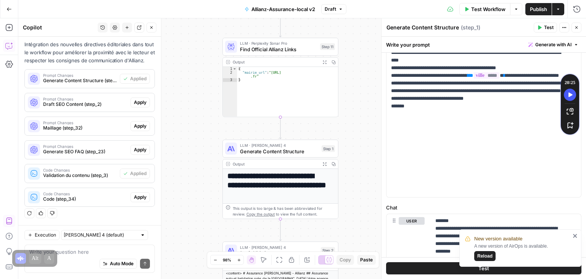
scroll to position [233, 0]
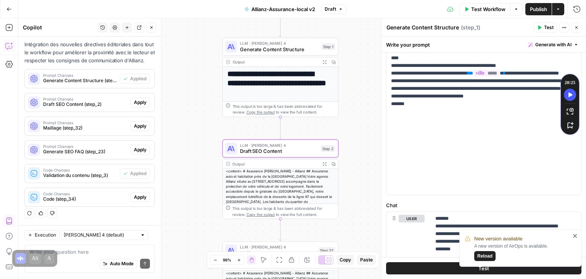
click at [138, 103] on span "Apply" at bounding box center [140, 102] width 13 height 7
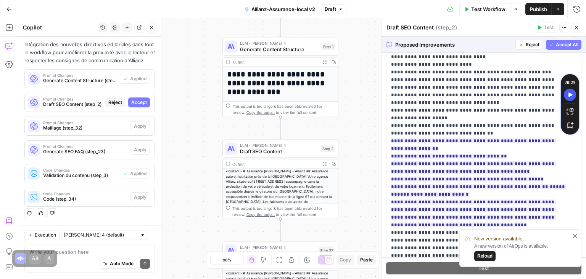
scroll to position [138, 0]
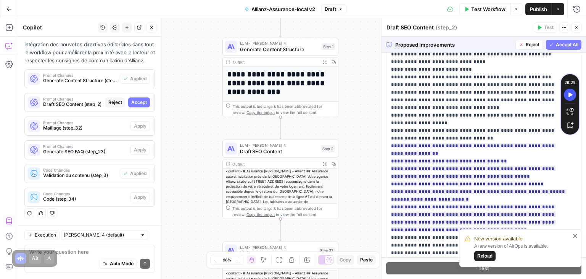
click at [563, 44] on span "Accept All" at bounding box center [567, 44] width 23 height 7
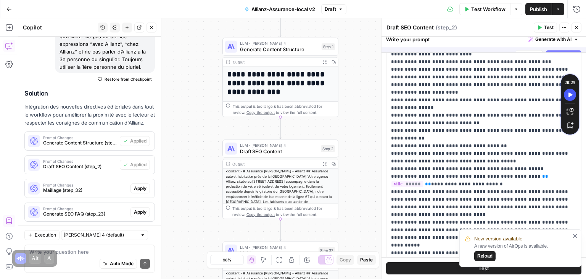
scroll to position [0, 0]
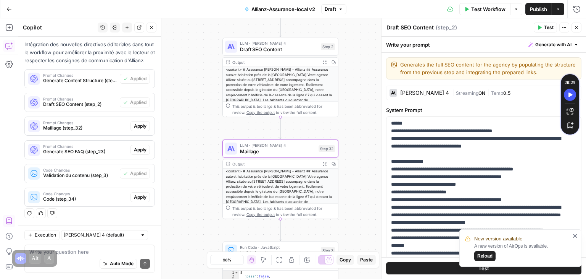
click at [134, 126] on span "Apply" at bounding box center [140, 125] width 13 height 7
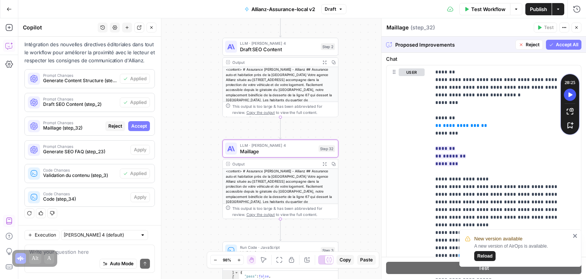
click at [139, 128] on span "Accept" at bounding box center [139, 125] width 16 height 7
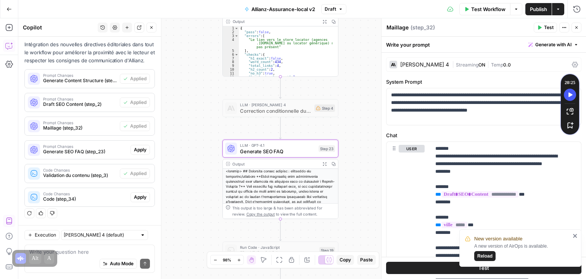
click at [134, 150] on span "Apply" at bounding box center [140, 149] width 13 height 7
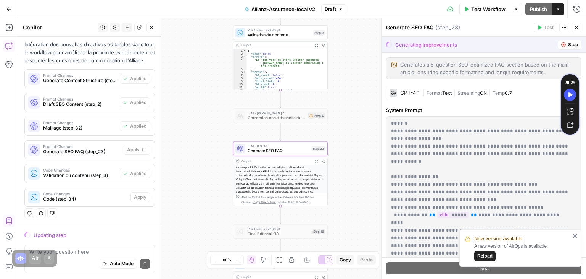
click at [84, 153] on span "Generate SEO FAQ (step_23)" at bounding box center [81, 151] width 77 height 7
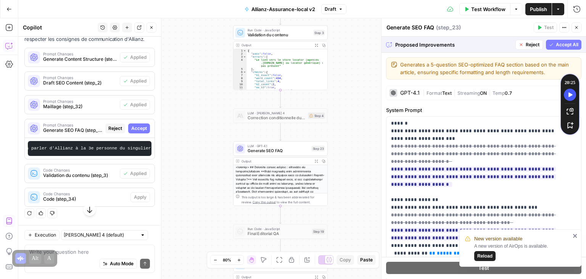
click at [562, 43] on span "Accept All" at bounding box center [567, 44] width 23 height 7
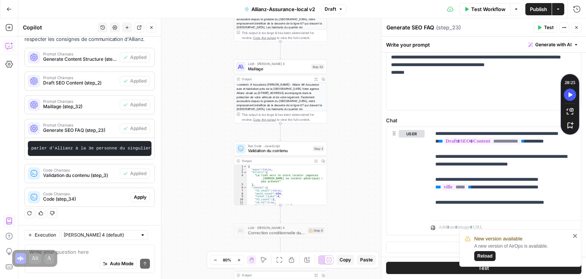
scroll to position [2696, 0]
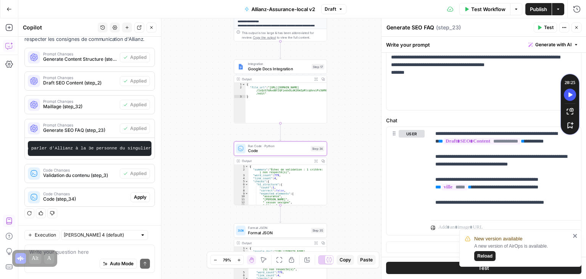
click at [136, 198] on span "Apply" at bounding box center [140, 196] width 13 height 7
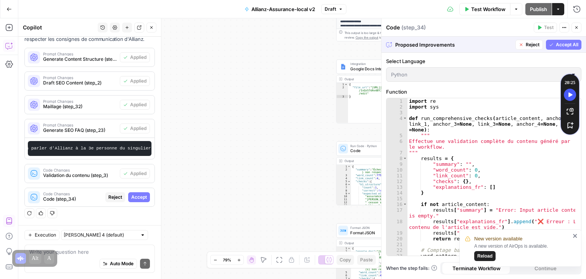
scroll to position [2610, 0]
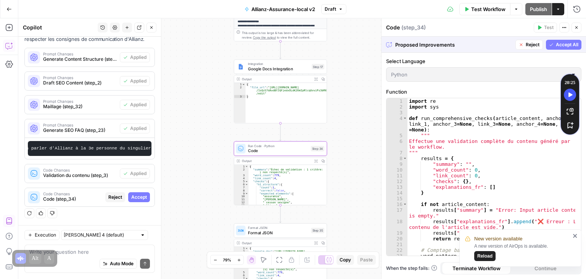
click at [133, 195] on span "Accept" at bounding box center [139, 196] width 16 height 7
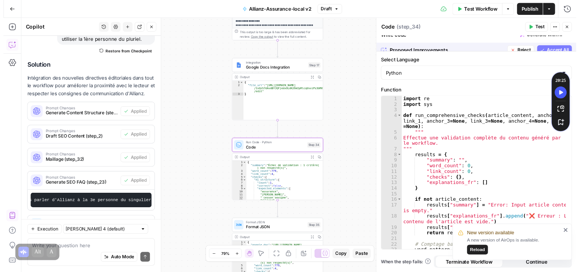
scroll to position [2696, 0]
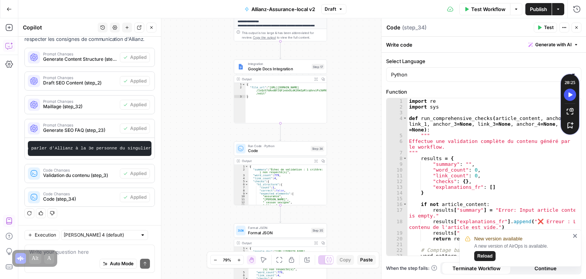
click at [489, 8] on span "Test Workflow" at bounding box center [488, 9] width 34 height 8
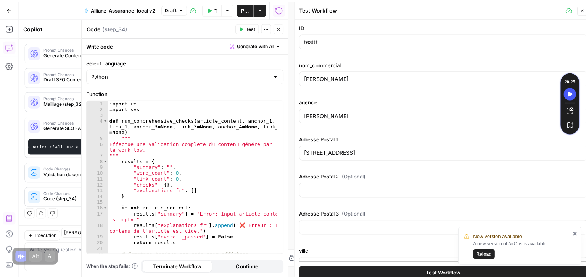
scroll to position [2702, 0]
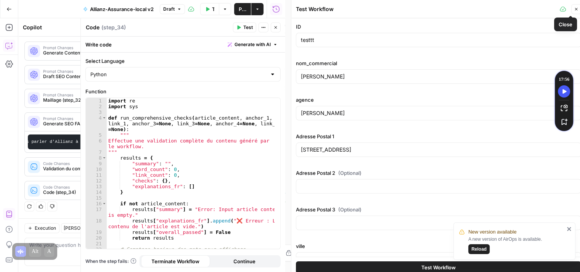
click at [575, 9] on icon "button" at bounding box center [576, 9] width 5 height 5
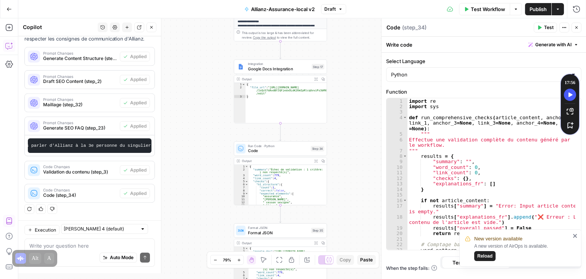
scroll to position [2696, 0]
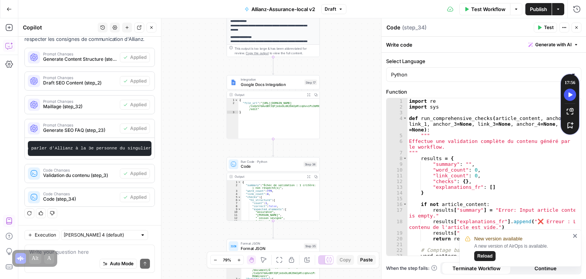
drag, startPoint x: 183, startPoint y: 159, endPoint x: 172, endPoint y: 215, distance: 57.6
click at [172, 215] on div "**********" at bounding box center [302, 148] width 568 height 260
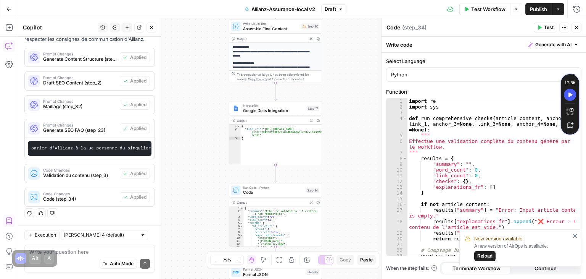
drag, startPoint x: 182, startPoint y: 177, endPoint x: 189, endPoint y: 176, distance: 7.3
click at [189, 176] on div "**********" at bounding box center [302, 148] width 568 height 260
click at [341, 161] on div "**********" at bounding box center [302, 148] width 568 height 260
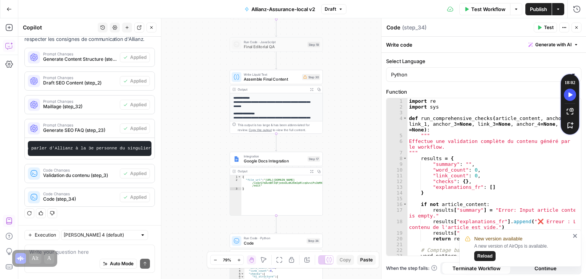
click at [275, 85] on div "**********" at bounding box center [276, 109] width 93 height 48
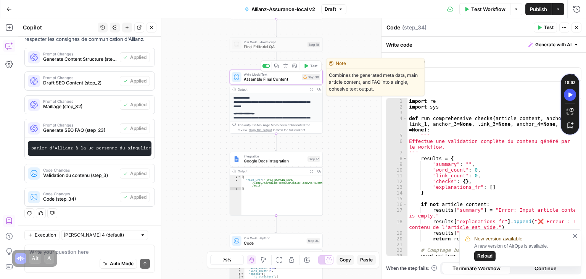
click at [257, 83] on div "Write Liquid Text Assemble Final Content Step 30 Copy step Delete step Edit Not…" at bounding box center [276, 77] width 93 height 15
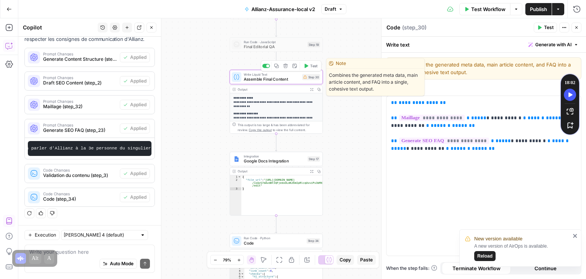
click at [257, 83] on div "Write Liquid Text Assemble Final Content Step 30 Copy step Delete step Edit Not…" at bounding box center [276, 77] width 93 height 15
type textarea "Assemble Final Content"
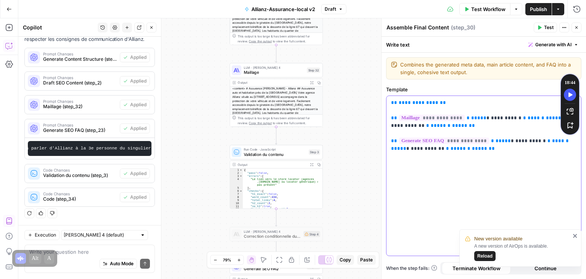
drag, startPoint x: 451, startPoint y: 104, endPoint x: 376, endPoint y: 100, distance: 74.9
click at [376, 100] on body "New version available A new version of AirOps is available. Reload Haskn New Ho…" at bounding box center [293, 139] width 586 height 279
click at [450, 104] on p "**********" at bounding box center [484, 125] width 186 height 53
click at [444, 99] on p "**********" at bounding box center [484, 125] width 186 height 53
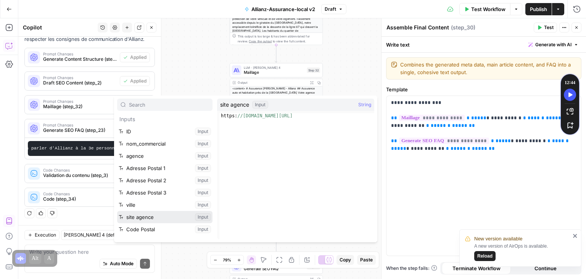
click at [170, 214] on button "Select variable site agence" at bounding box center [164, 217] width 95 height 12
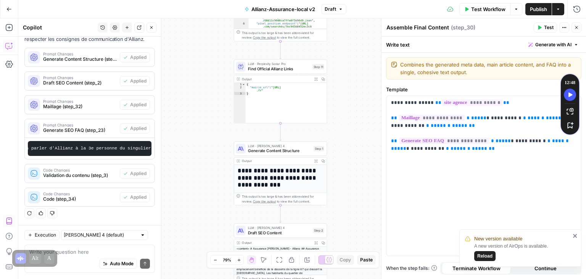
click at [155, 29] on button "Close" at bounding box center [152, 28] width 10 height 10
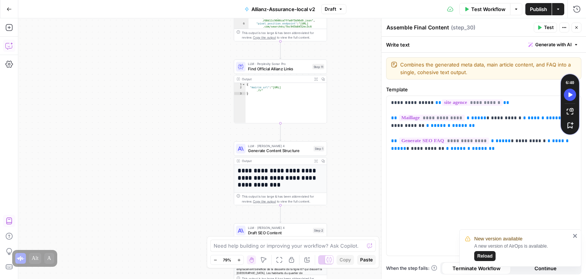
click at [348, 142] on div "**********" at bounding box center [302, 148] width 568 height 260
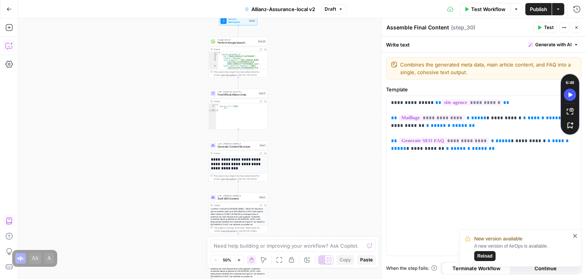
click at [287, 148] on div "**********" at bounding box center [302, 148] width 568 height 260
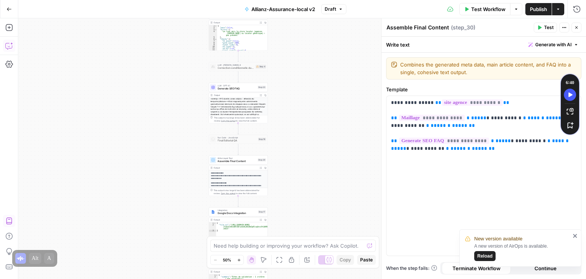
click at [335, 140] on div "**********" at bounding box center [302, 148] width 568 height 260
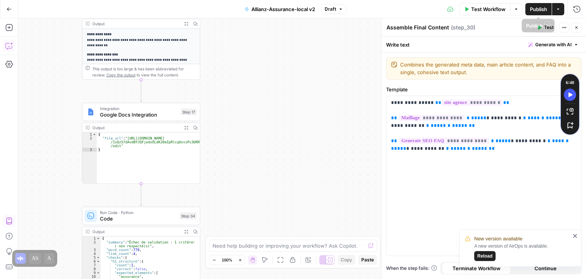
click at [539, 6] on span "Publish" at bounding box center [538, 9] width 17 height 8
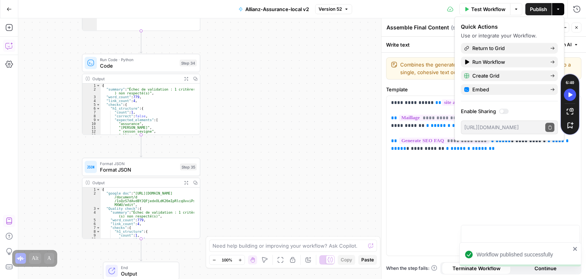
click at [482, 11] on span "Test Workflow" at bounding box center [488, 9] width 34 height 8
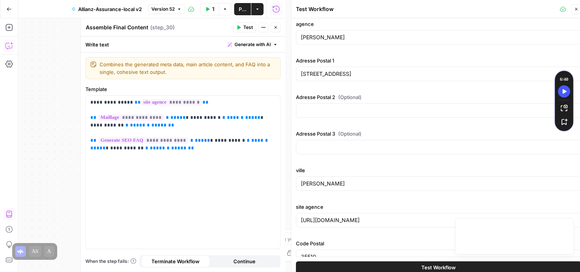
scroll to position [89, 0]
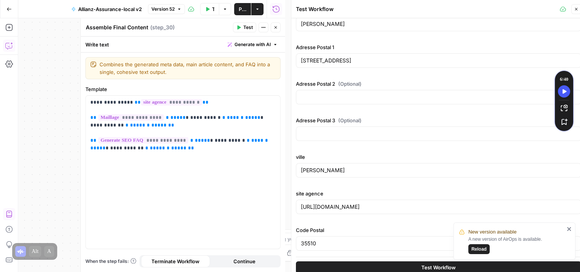
click at [427, 269] on span "Test Workflow" at bounding box center [439, 268] width 34 height 8
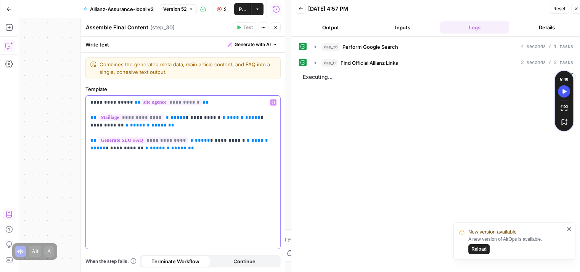
click at [122, 102] on p "**********" at bounding box center [183, 125] width 186 height 53
click at [316, 43] on button "step_26 Perform Google Search 4 seconds / 1 tasks" at bounding box center [444, 47] width 268 height 12
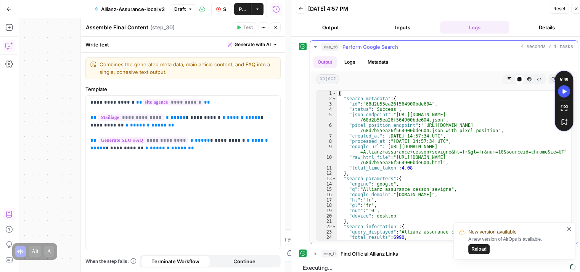
click at [316, 43] on button "step_26 Perform Google Search 4 seconds / 1 tasks" at bounding box center [444, 47] width 268 height 12
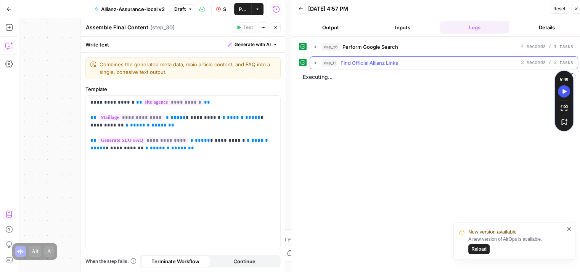
click at [318, 62] on icon "button" at bounding box center [316, 63] width 6 height 6
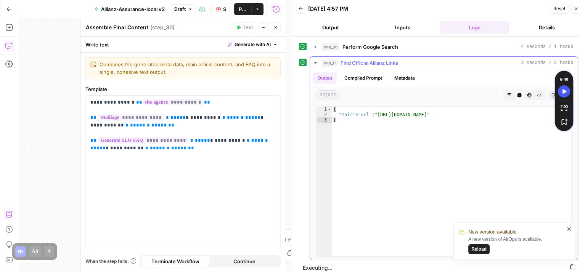
click at [318, 62] on icon "button" at bounding box center [316, 63] width 6 height 6
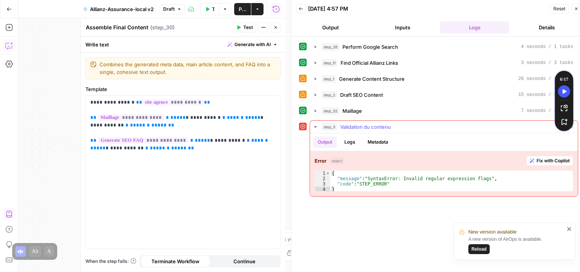
click at [317, 126] on icon "button" at bounding box center [315, 127] width 3 height 2
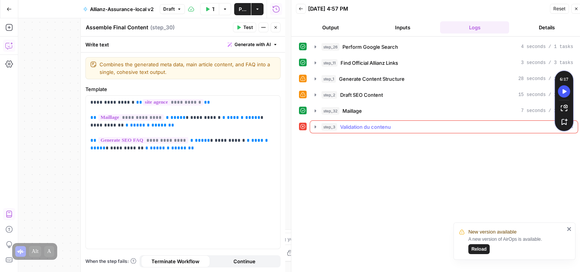
click at [317, 126] on icon "button" at bounding box center [316, 127] width 6 height 6
click at [277, 29] on icon "button" at bounding box center [276, 27] width 5 height 5
click at [277, 27] on icon "button" at bounding box center [276, 27] width 5 height 5
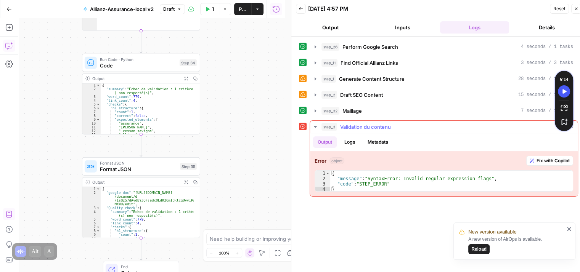
click at [540, 160] on span "Fix with Copilot" at bounding box center [553, 161] width 33 height 7
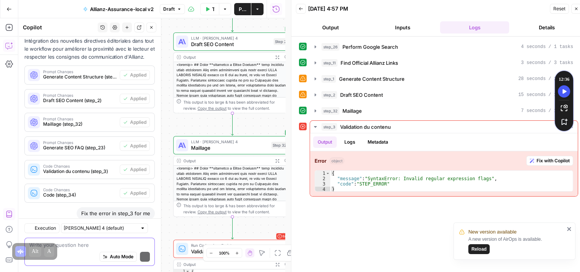
scroll to position [2756, 0]
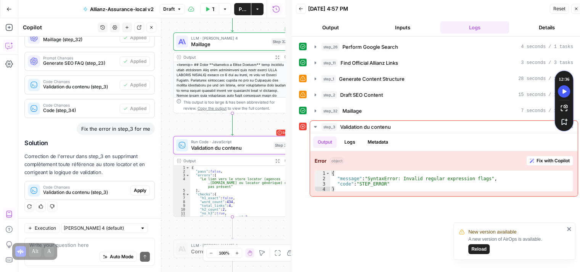
click at [134, 189] on span "Apply" at bounding box center [140, 190] width 13 height 7
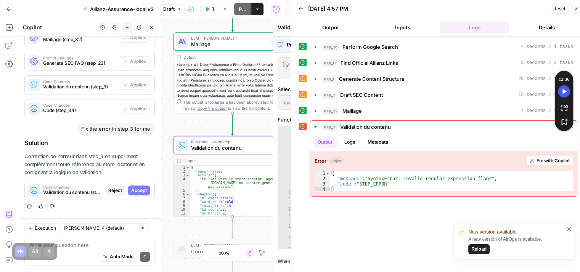
scroll to position [2671, 0]
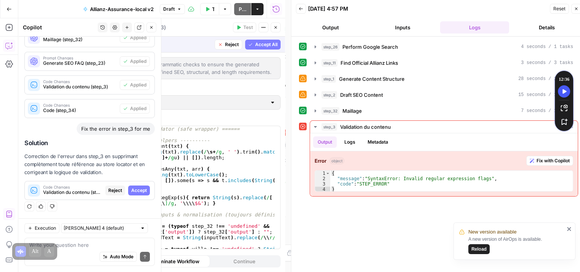
click at [134, 189] on span "Accept" at bounding box center [139, 190] width 16 height 7
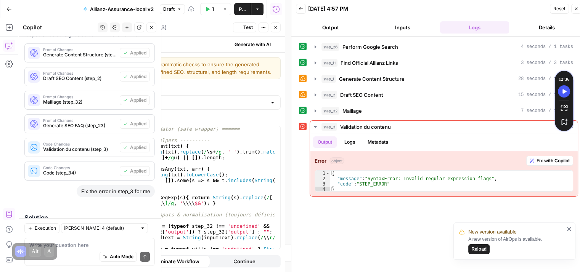
scroll to position [2769, 0]
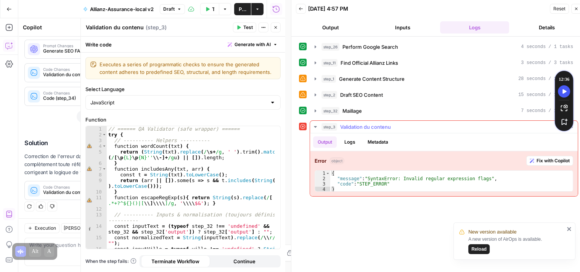
click at [239, 31] on button "Test" at bounding box center [244, 28] width 23 height 10
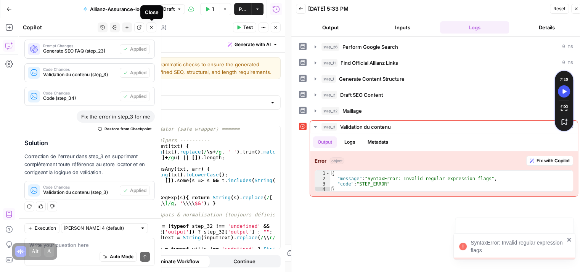
click at [153, 25] on icon "button" at bounding box center [151, 27] width 5 height 5
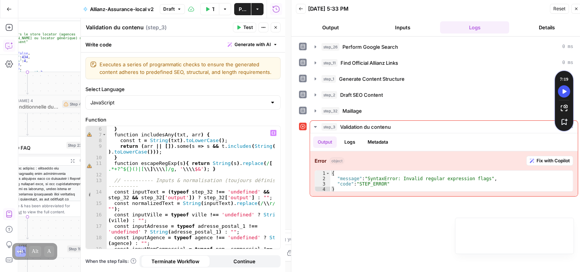
scroll to position [35, 0]
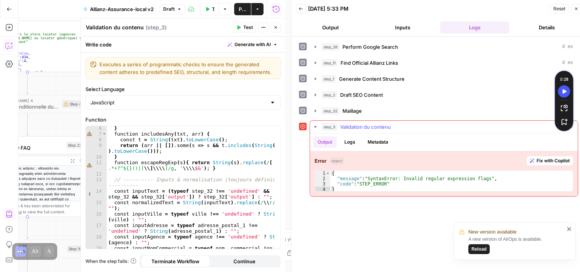
click at [545, 161] on span "Fix with Copilot" at bounding box center [553, 161] width 33 height 7
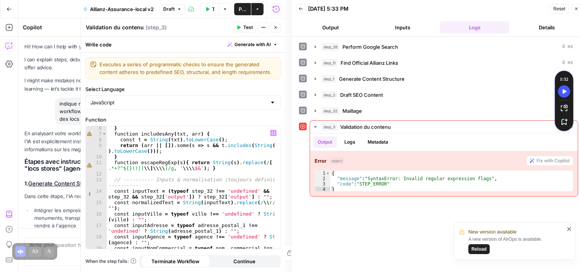
scroll to position [2678, 0]
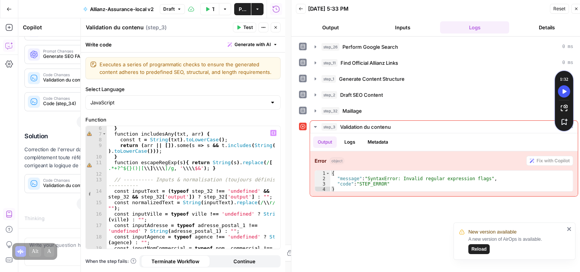
click at [45, 218] on div "..." at bounding box center [47, 219] width 5 height 8
click at [276, 27] on icon "button" at bounding box center [276, 27] width 5 height 5
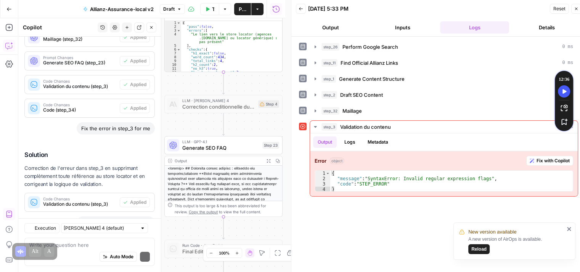
scroll to position [2854, 0]
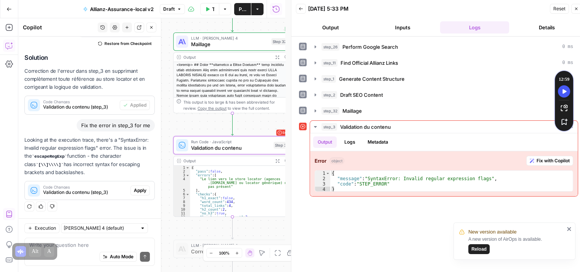
click at [135, 190] on span "Apply" at bounding box center [140, 190] width 13 height 7
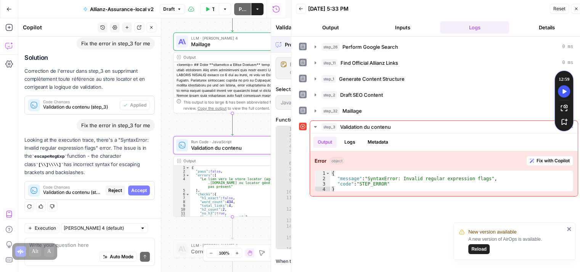
scroll to position [2756, 0]
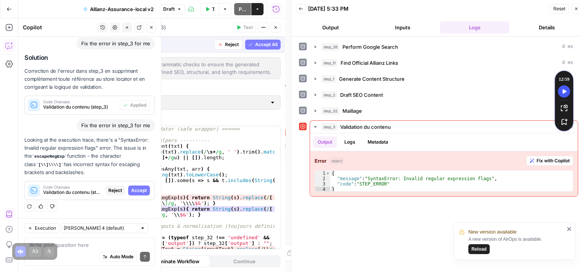
click at [131, 189] on span "Accept" at bounding box center [139, 190] width 16 height 7
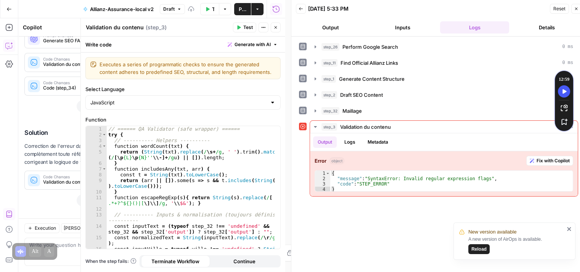
scroll to position [2866, 0]
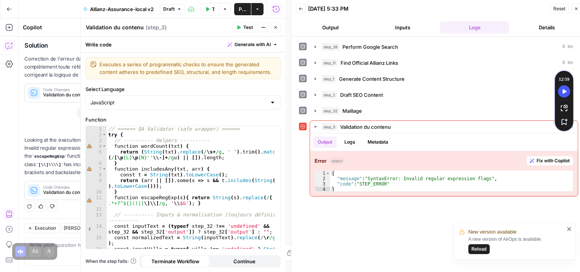
click at [246, 26] on span "Test" at bounding box center [248, 27] width 10 height 7
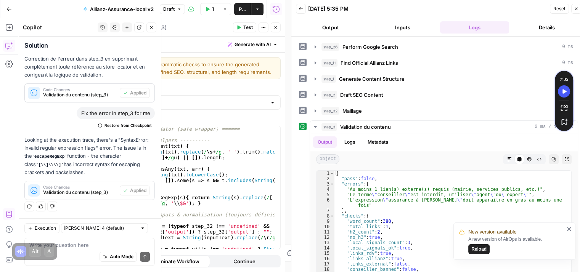
scroll to position [6, 0]
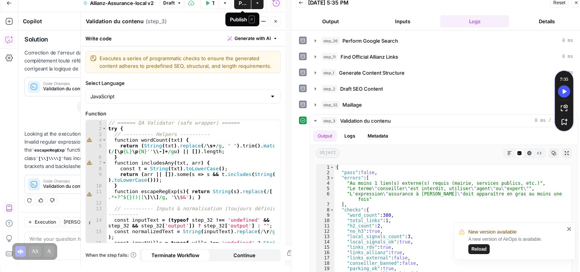
click at [240, 4] on span "Publish" at bounding box center [243, 3] width 8 height 8
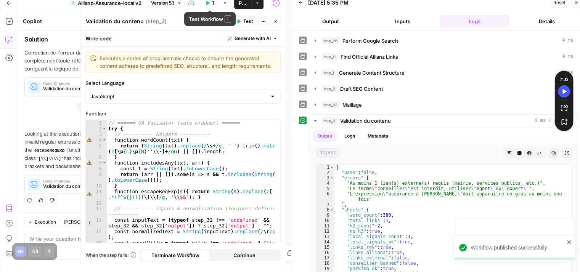
click at [209, 5] on button "Test Workflow" at bounding box center [209, 3] width 19 height 12
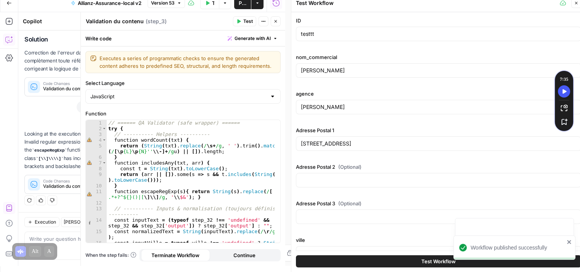
click at [434, 263] on span "Test Workflow" at bounding box center [439, 262] width 34 height 8
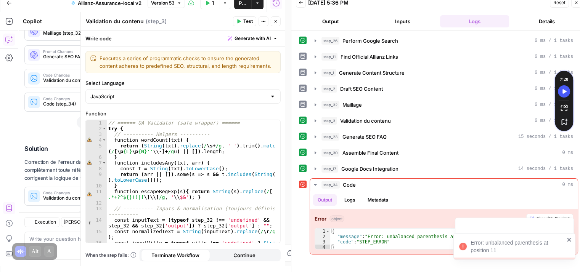
scroll to position [2866, 0]
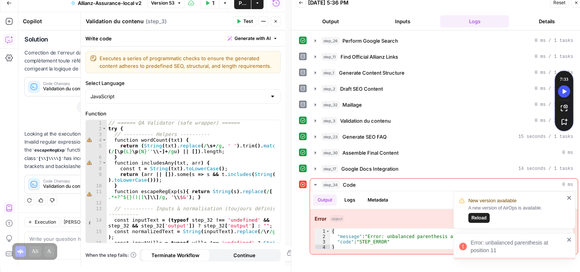
click at [569, 198] on icon "close" at bounding box center [569, 198] width 4 height 4
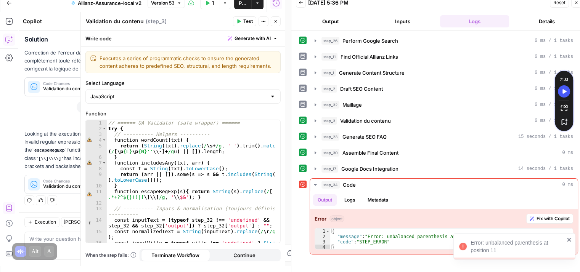
click at [570, 240] on icon "close" at bounding box center [569, 240] width 5 height 6
click at [555, 219] on span "Fix with Copilot" at bounding box center [553, 219] width 33 height 7
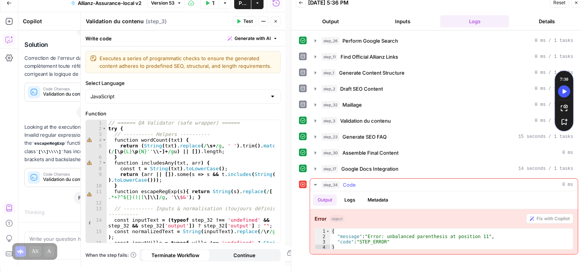
scroll to position [2763, 0]
click at [276, 21] on icon "button" at bounding box center [275, 21] width 3 height 3
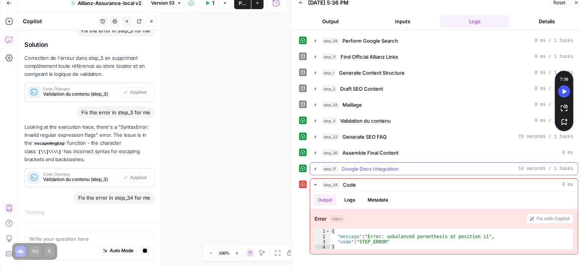
click at [317, 167] on icon "button" at bounding box center [316, 169] width 6 height 6
click at [315, 168] on icon "button" at bounding box center [316, 169] width 2 height 3
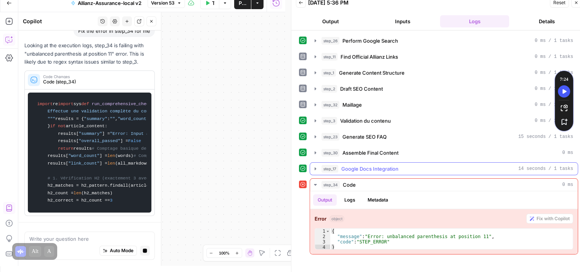
click at [314, 169] on icon "button" at bounding box center [316, 169] width 6 height 6
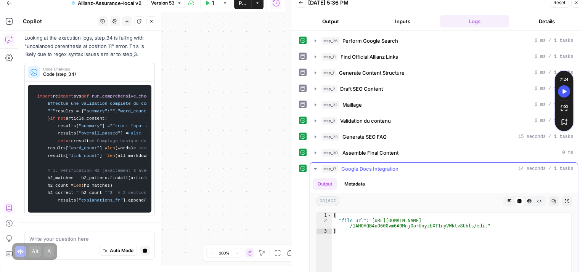
scroll to position [3189, 0]
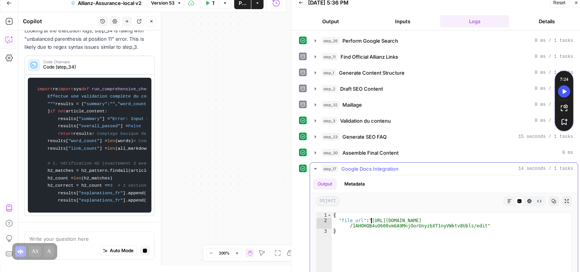
type textarea "**********"
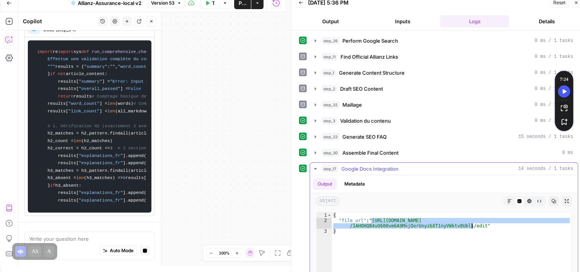
scroll to position [3323, 0]
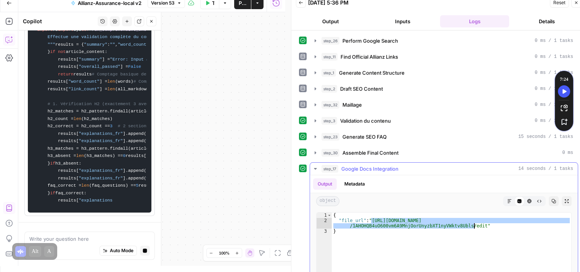
drag, startPoint x: 371, startPoint y: 218, endPoint x: 474, endPoint y: 225, distance: 103.3
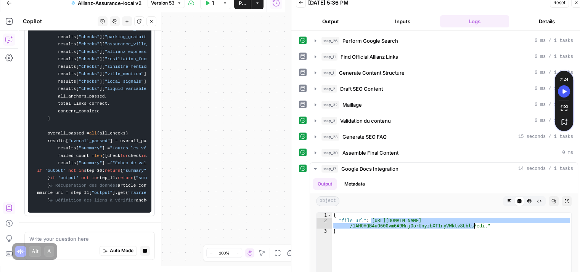
scroll to position [5719, 0]
click at [314, 102] on icon "button" at bounding box center [316, 105] width 6 height 6
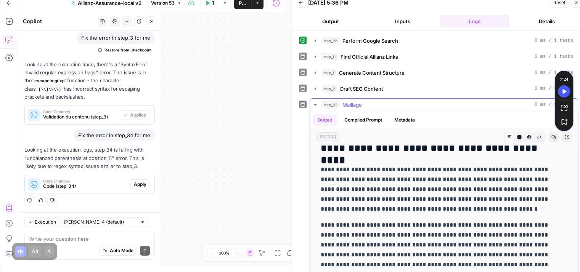
scroll to position [247, 0]
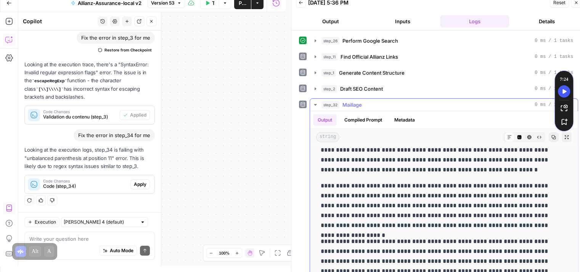
click at [365, 121] on button "Compiled Prompt" at bounding box center [363, 119] width 47 height 11
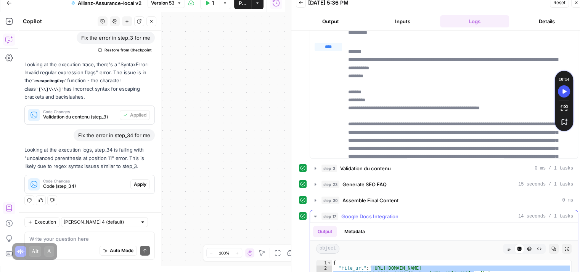
scroll to position [234, 0]
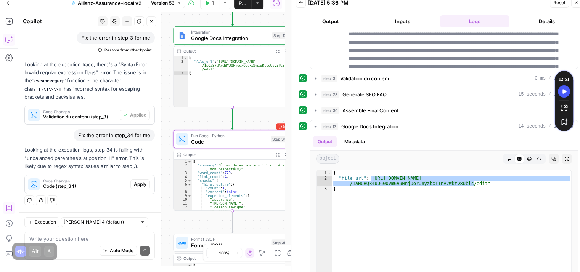
click at [134, 187] on span "Apply" at bounding box center [140, 184] width 13 height 7
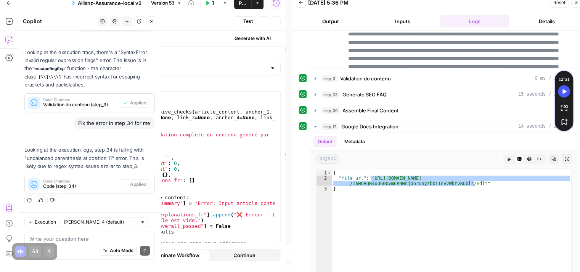
scroll to position [366, 0]
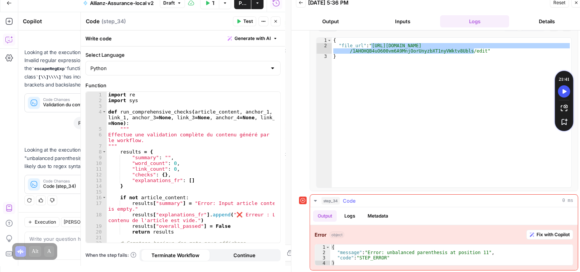
drag, startPoint x: 546, startPoint y: 234, endPoint x: 482, endPoint y: 236, distance: 64.2
click at [546, 234] on span "Fix with Copilot" at bounding box center [553, 235] width 33 height 7
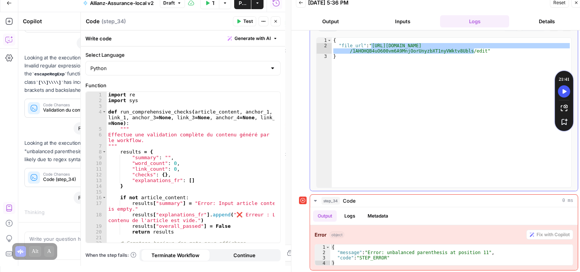
scroll to position [2832, 0]
click at [270, 52] on label "Select Language" at bounding box center [182, 55] width 195 height 8
click at [267, 64] on input "Python" at bounding box center [178, 68] width 176 height 8
type input "Python"
type textarea "**********"
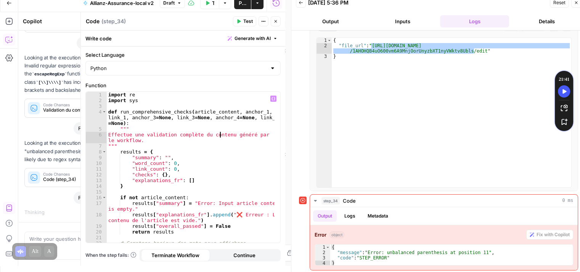
click at [221, 137] on div "import re import sys def run_comprehensive_checks ( article_content , anchor_1 …" at bounding box center [191, 173] width 168 height 163
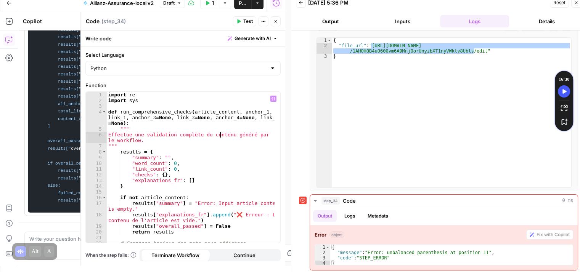
scroll to position [5558, 0]
click at [273, 24] on button "Close" at bounding box center [276, 21] width 10 height 10
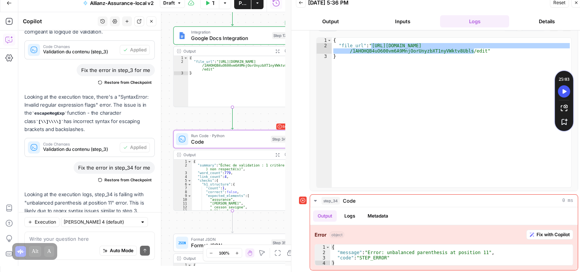
scroll to position [3024, 0]
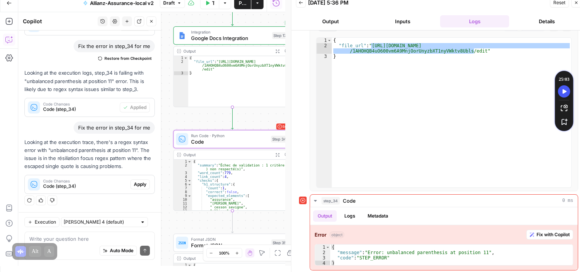
click at [139, 186] on span "Apply" at bounding box center [140, 184] width 13 height 7
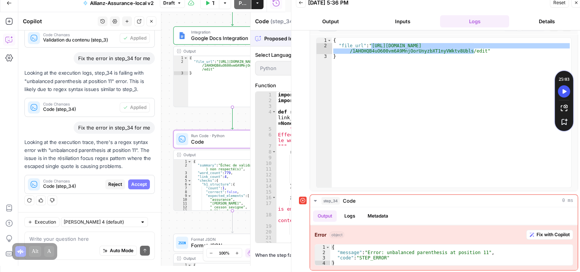
scroll to position [2902, 0]
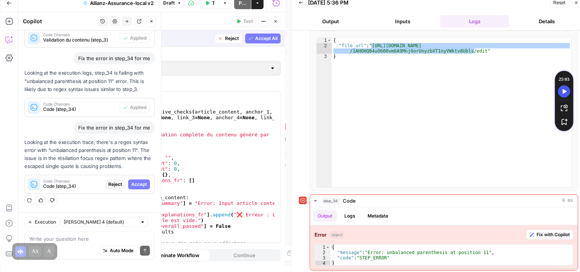
click at [135, 183] on span "Accept" at bounding box center [139, 184] width 16 height 7
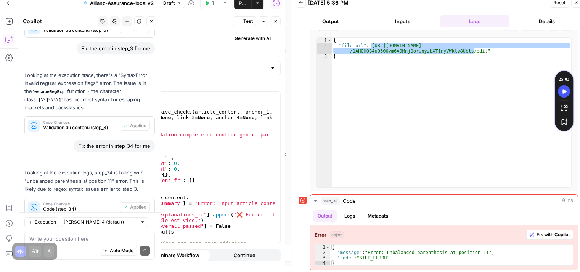
scroll to position [3036, 0]
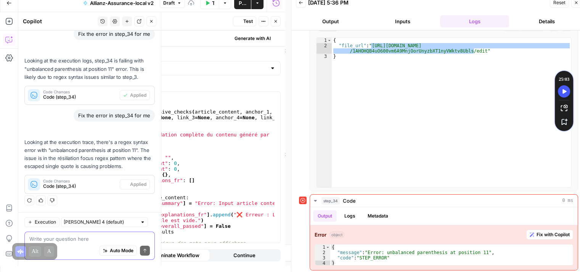
click at [70, 239] on textarea at bounding box center [89, 239] width 121 height 8
type textarea "verifie aussi pourqu"
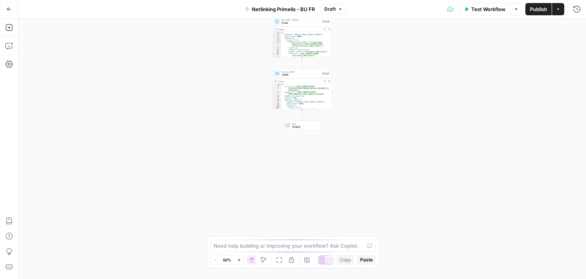
click at [393, 119] on div "**********" at bounding box center [302, 148] width 568 height 260
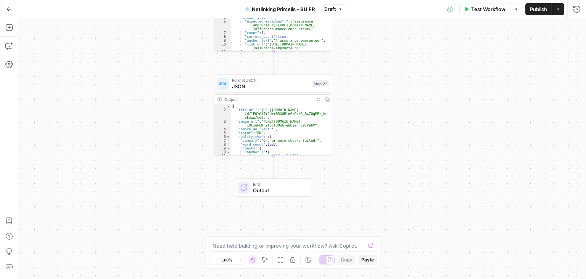
drag, startPoint x: 370, startPoint y: 104, endPoint x: 439, endPoint y: 163, distance: 90.7
click at [439, 163] on div "**********" at bounding box center [302, 148] width 568 height 260
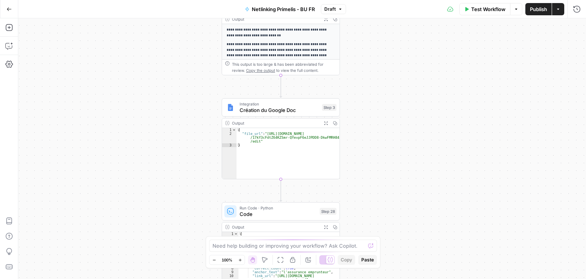
click at [275, 112] on span "Création du Google Doc" at bounding box center [279, 110] width 79 height 8
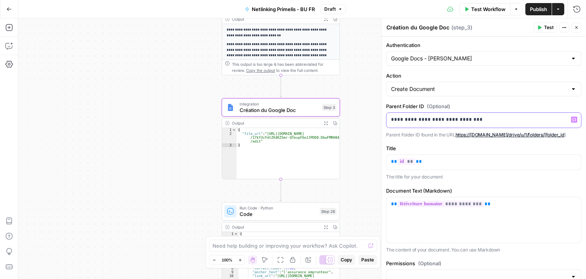
click at [496, 120] on p "**********" at bounding box center [481, 120] width 180 height 8
click at [575, 29] on icon "button" at bounding box center [576, 27] width 5 height 5
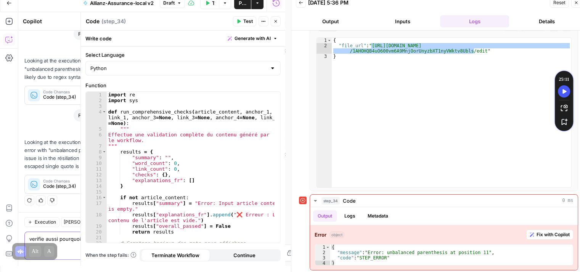
scroll to position [3036, 0]
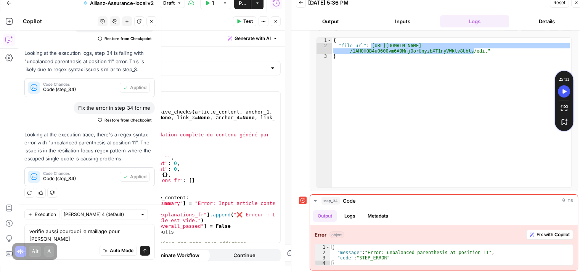
click at [87, 245] on div "Auto Mode Send" at bounding box center [89, 251] width 121 height 17
type textarea "on va retirer aussi partout ou se trouve l'integration du site de la ville"
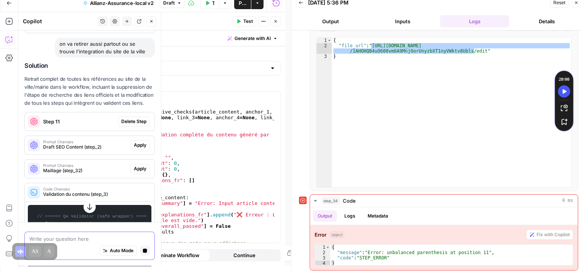
scroll to position [3044, 0]
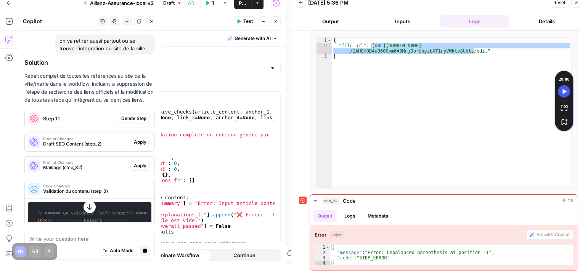
click at [130, 122] on span "Delete Step" at bounding box center [133, 118] width 25 height 7
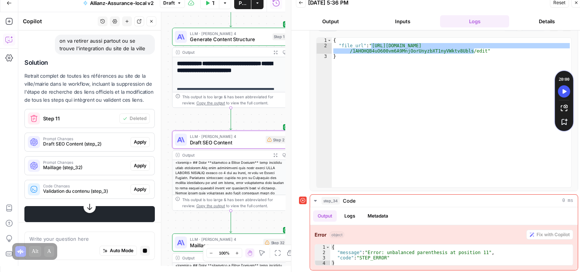
click at [136, 146] on span "Apply" at bounding box center [140, 142] width 13 height 7
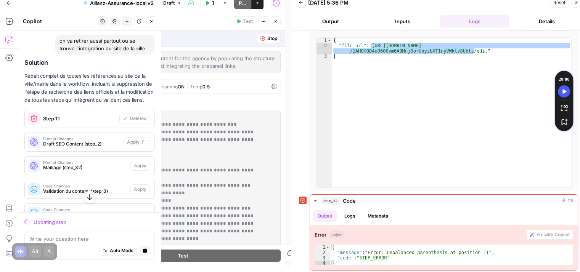
click at [577, 3] on icon "button" at bounding box center [576, 2] width 5 height 5
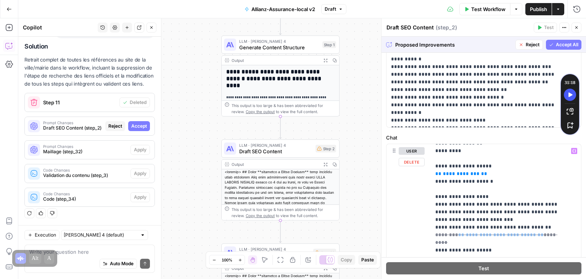
scroll to position [163, 0]
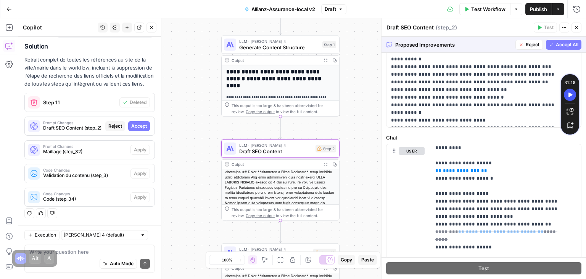
click at [136, 126] on span "Accept" at bounding box center [139, 125] width 16 height 7
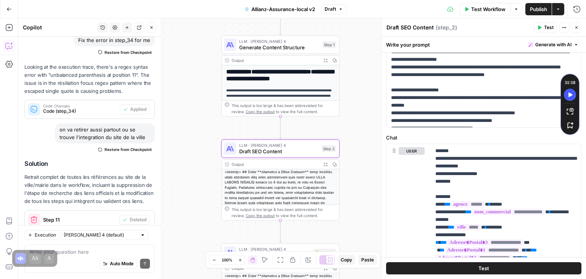
scroll to position [0, 0]
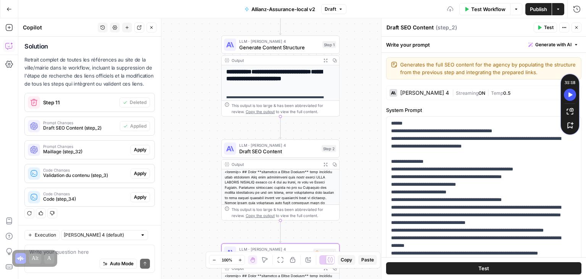
click at [141, 155] on div "Apply" at bounding box center [140, 150] width 19 height 10
click at [134, 151] on span "Apply" at bounding box center [140, 149] width 13 height 7
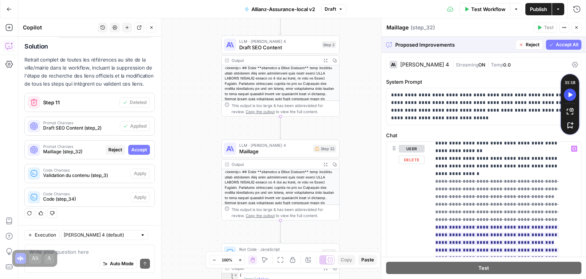
scroll to position [329, 0]
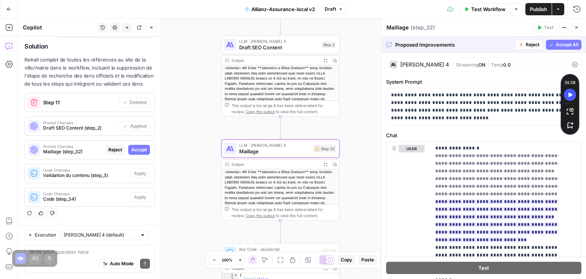
click at [134, 151] on span "Accept" at bounding box center [139, 149] width 16 height 7
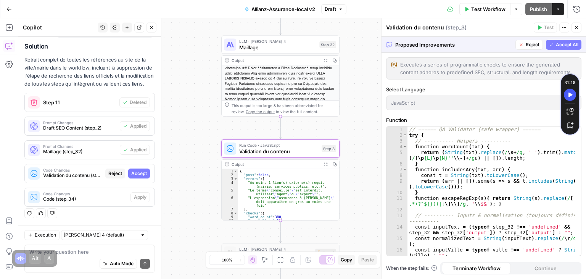
scroll to position [3096, 0]
click at [132, 176] on span "Accept" at bounding box center [139, 173] width 16 height 7
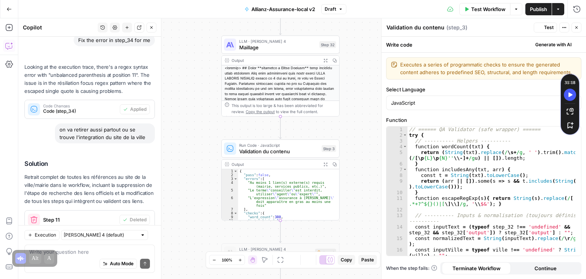
scroll to position [3242, 0]
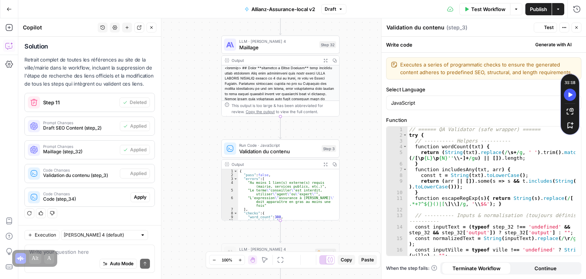
click at [138, 199] on span "Apply" at bounding box center [140, 196] width 13 height 7
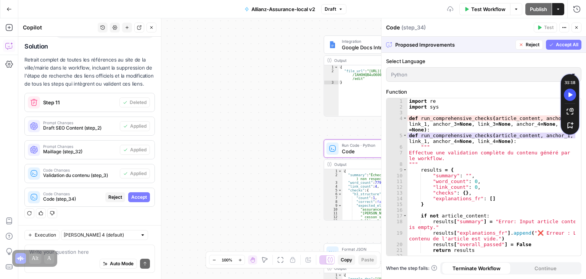
click at [136, 197] on span "Accept" at bounding box center [139, 196] width 16 height 7
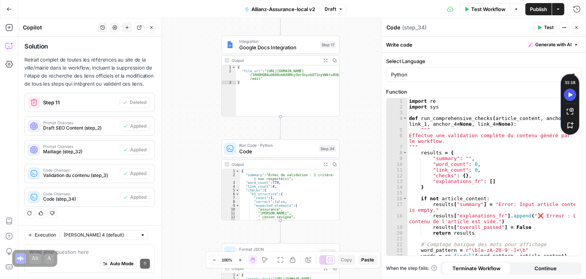
click at [535, 7] on span "Publish" at bounding box center [538, 9] width 17 height 8
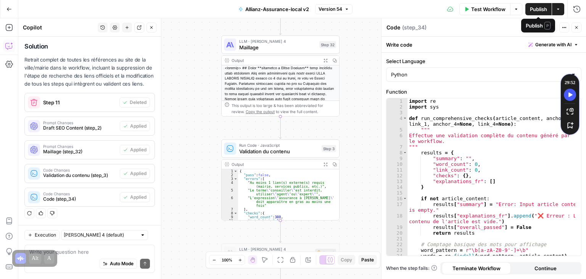
click at [534, 10] on span "Publish" at bounding box center [538, 9] width 17 height 8
click at [537, 10] on span "Publish" at bounding box center [538, 9] width 17 height 8
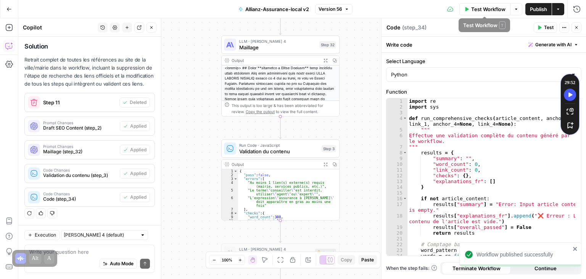
click at [495, 10] on span "Test Workflow" at bounding box center [488, 9] width 34 height 8
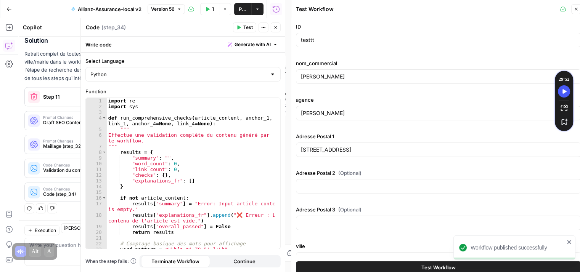
scroll to position [3248, 0]
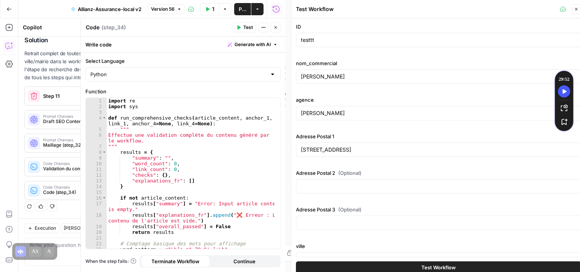
click at [435, 266] on span "Test Workflow" at bounding box center [439, 268] width 34 height 8
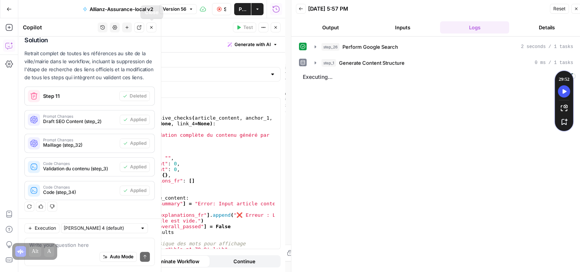
click at [153, 28] on icon "button" at bounding box center [151, 27] width 5 height 5
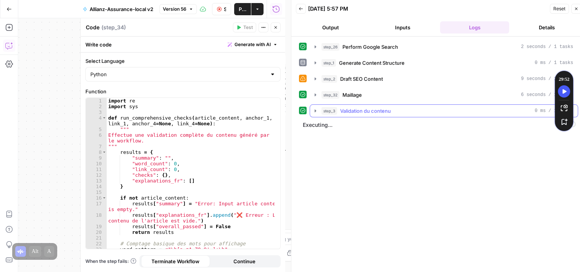
click at [316, 110] on icon "button" at bounding box center [316, 111] width 6 height 6
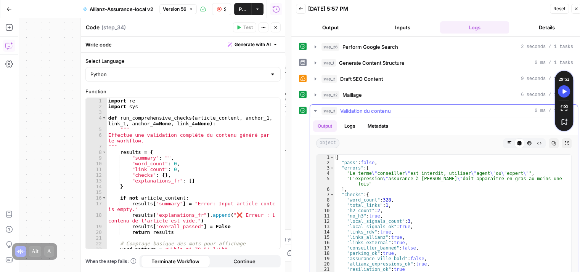
click at [316, 110] on icon "button" at bounding box center [315, 111] width 3 height 2
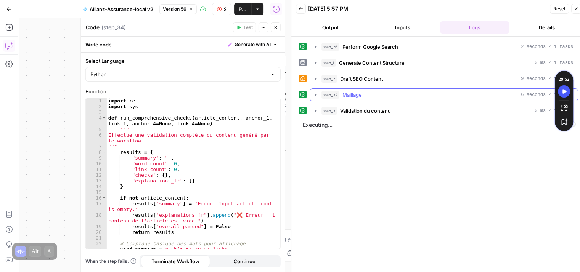
click at [318, 97] on icon "button" at bounding box center [316, 95] width 6 height 6
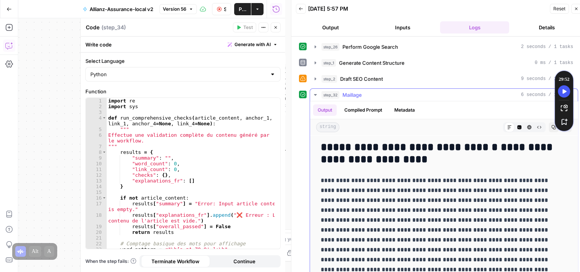
click at [314, 98] on button "step_32 Maillage 6 seconds / 1 tasks" at bounding box center [444, 95] width 268 height 12
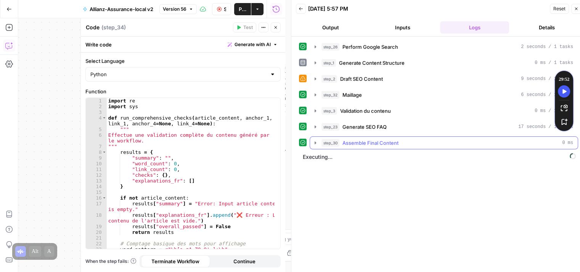
click at [318, 140] on icon "button" at bounding box center [316, 143] width 6 height 6
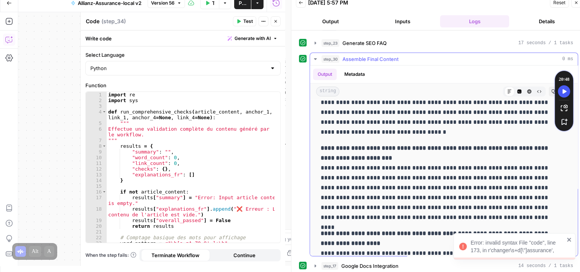
scroll to position [556, 0]
click at [316, 58] on icon "button" at bounding box center [315, 59] width 3 height 2
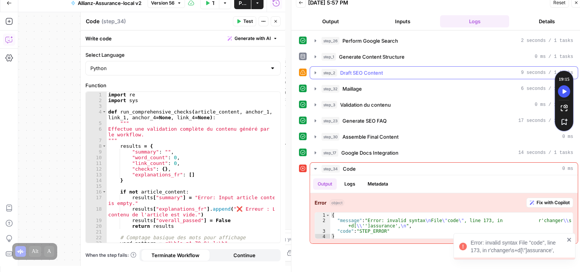
scroll to position [0, 0]
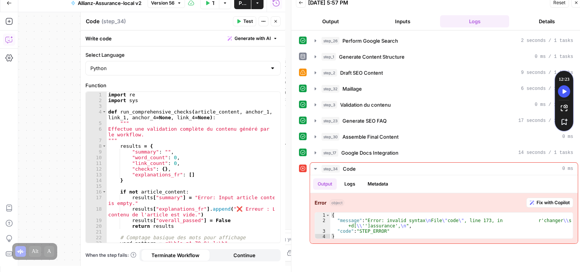
click at [274, 23] on icon "button" at bounding box center [276, 21] width 5 height 5
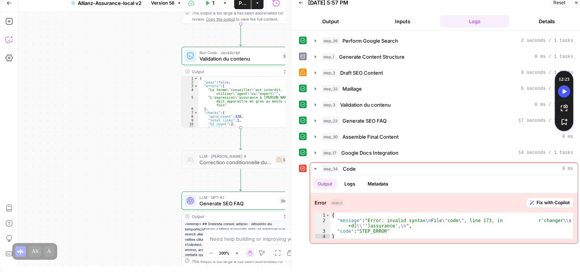
drag, startPoint x: 151, startPoint y: 129, endPoint x: 172, endPoint y: 154, distance: 32.7
click at [106, 27] on div "**********" at bounding box center [151, 139] width 267 height 254
click at [116, 69] on div "**********" at bounding box center [151, 139] width 267 height 254
click at [115, 113] on div "**********" at bounding box center [151, 139] width 267 height 254
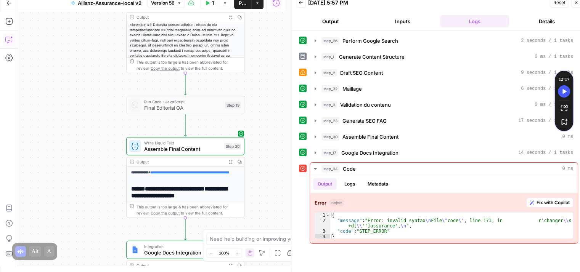
drag, startPoint x: 101, startPoint y: 163, endPoint x: 91, endPoint y: 63, distance: 100.1
click at [91, 64] on div "**********" at bounding box center [151, 139] width 267 height 254
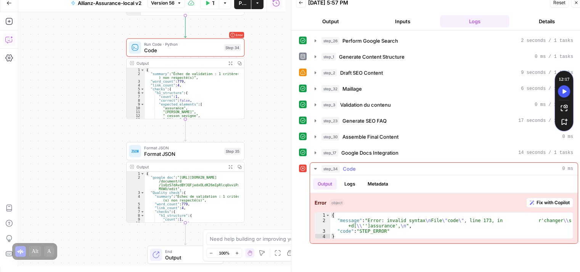
click at [555, 202] on span "Fix with Copilot" at bounding box center [553, 203] width 33 height 7
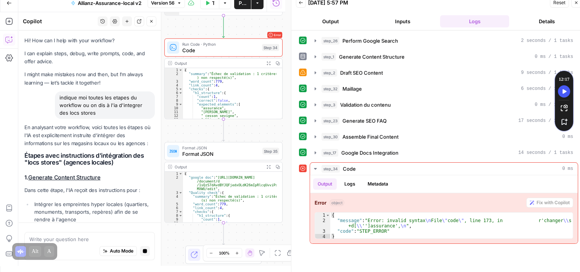
scroll to position [3109, 0]
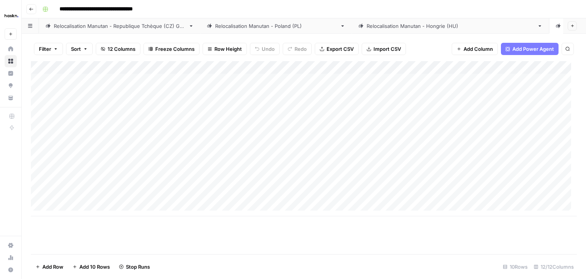
click at [380, 31] on link "Relocalisation Manutan - [GEOGRAPHIC_DATA] ([GEOGRAPHIC_DATA])" at bounding box center [450, 25] width 197 height 15
click at [265, 25] on div "Relocalisation Manutan - [GEOGRAPHIC_DATA] (PL)" at bounding box center [276, 26] width 122 height 8
click at [147, 27] on div "Relocalisation Manutan - Republique Tchèque (CZ) Grid" at bounding box center [120, 26] width 132 height 8
click at [374, 27] on div "Relocalisation Manutan - [GEOGRAPHIC_DATA] ([GEOGRAPHIC_DATA])" at bounding box center [451, 26] width 168 height 8
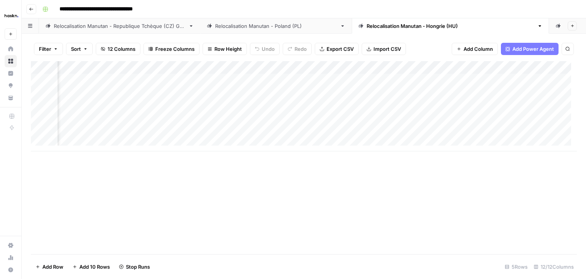
scroll to position [0, 362]
click at [391, 26] on div "Relocalisation Manutan - [GEOGRAPHIC_DATA] ([GEOGRAPHIC_DATA])" at bounding box center [451, 26] width 168 height 8
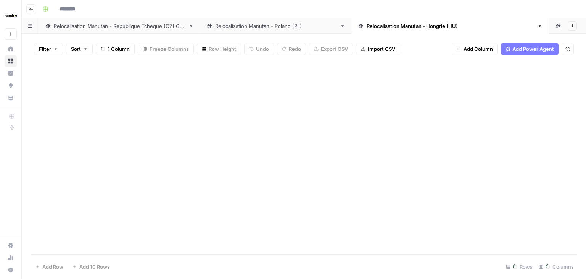
type input "**********"
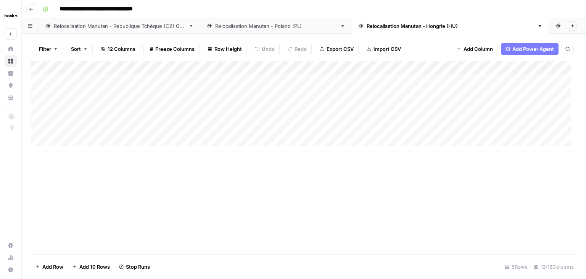
click at [367, 27] on div "Relocalisation Manutan - [GEOGRAPHIC_DATA] ([GEOGRAPHIC_DATA])" at bounding box center [451, 26] width 168 height 8
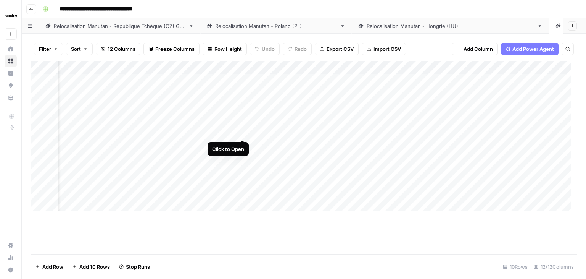
click at [240, 131] on div "Add Column" at bounding box center [304, 138] width 546 height 155
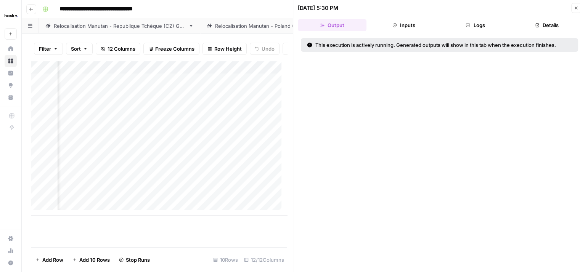
click at [417, 29] on button "Inputs" at bounding box center [404, 25] width 69 height 12
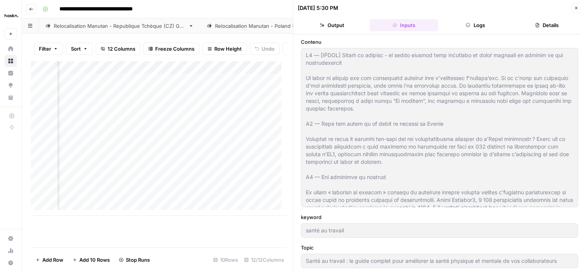
click at [477, 26] on button "Logs" at bounding box center [476, 25] width 69 height 12
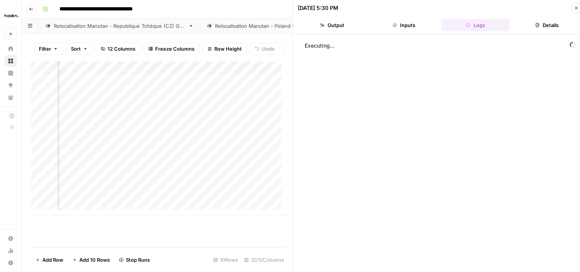
click at [573, 8] on button "Close" at bounding box center [577, 8] width 10 height 10
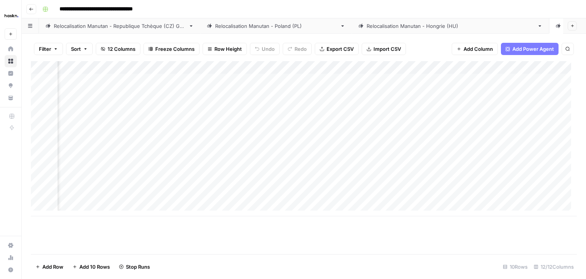
click at [385, 28] on div "Relocalisation Manutan - [GEOGRAPHIC_DATA] ([GEOGRAPHIC_DATA])" at bounding box center [451, 26] width 168 height 8
click at [427, 239] on div "Add Column" at bounding box center [304, 157] width 546 height 193
click at [379, 25] on div "Relocalisation Manutan - [GEOGRAPHIC_DATA] ([GEOGRAPHIC_DATA])" at bounding box center [451, 26] width 168 height 8
